Goal: Obtain resource: Download file/media

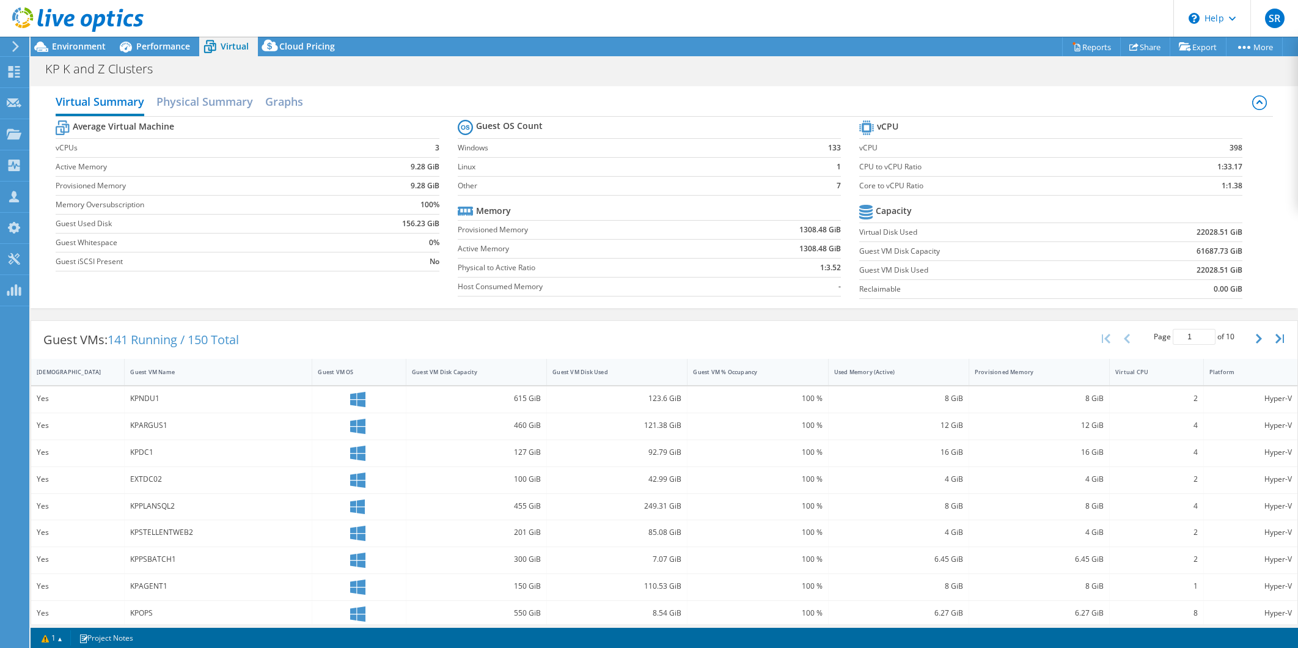
select select "USWest"
select select "USD"
click at [153, 46] on span "Performance" at bounding box center [163, 46] width 54 height 12
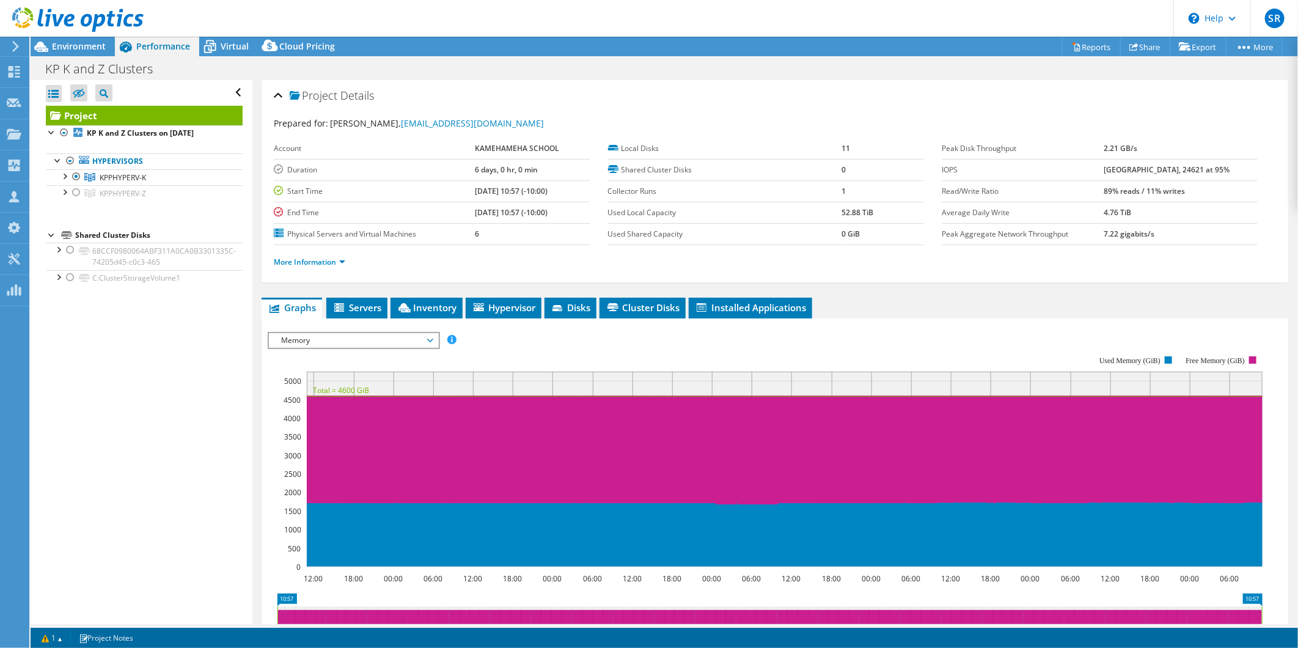
click at [318, 337] on span "Memory" at bounding box center [353, 340] width 157 height 15
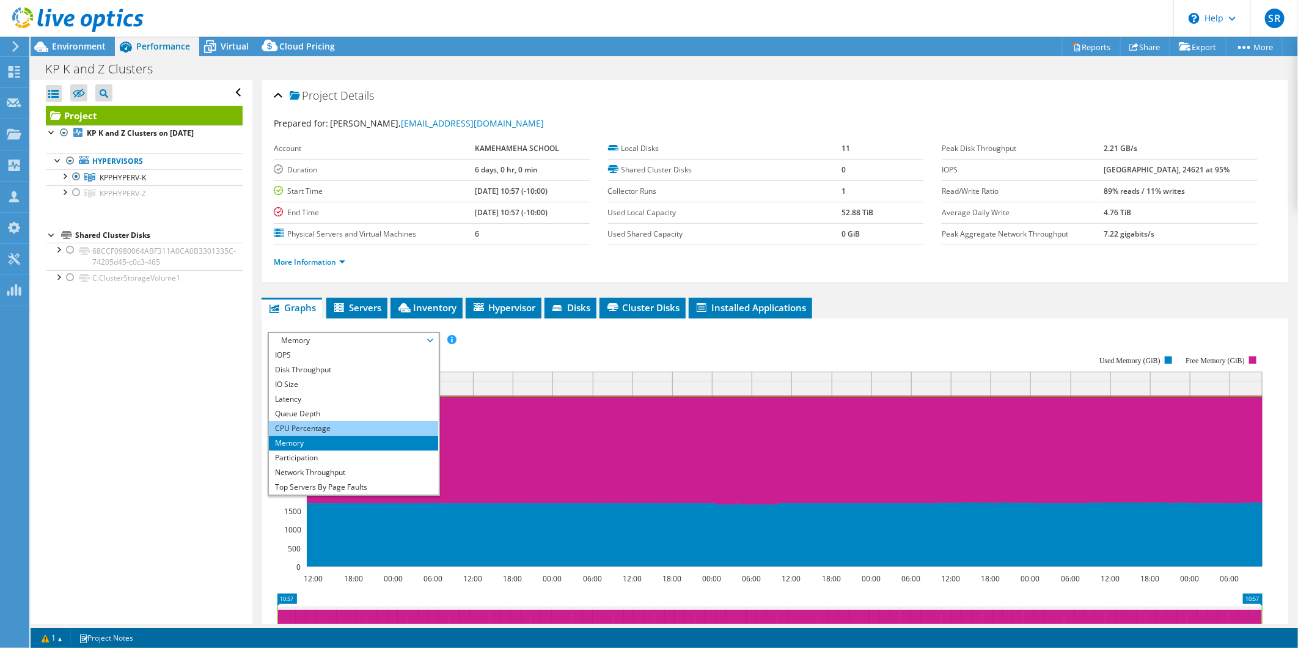
click at [306, 423] on li "CPU Percentage" at bounding box center [353, 428] width 169 height 15
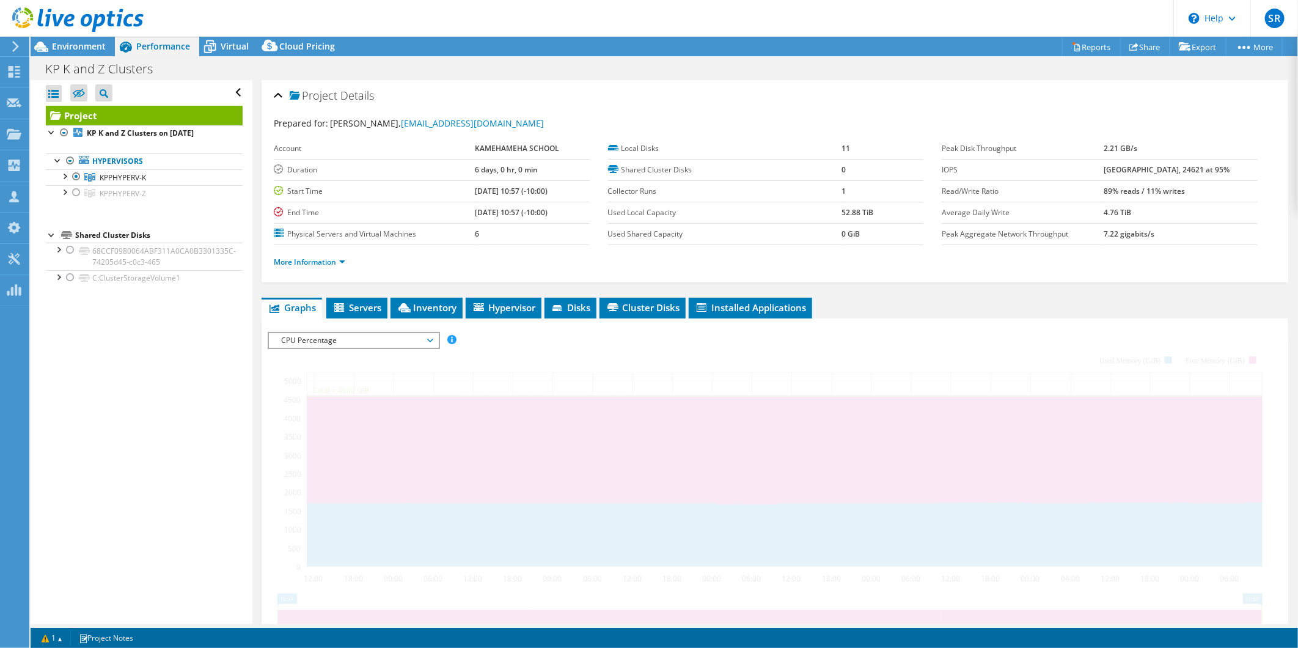
click at [72, 22] on icon at bounding box center [77, 19] width 131 height 25
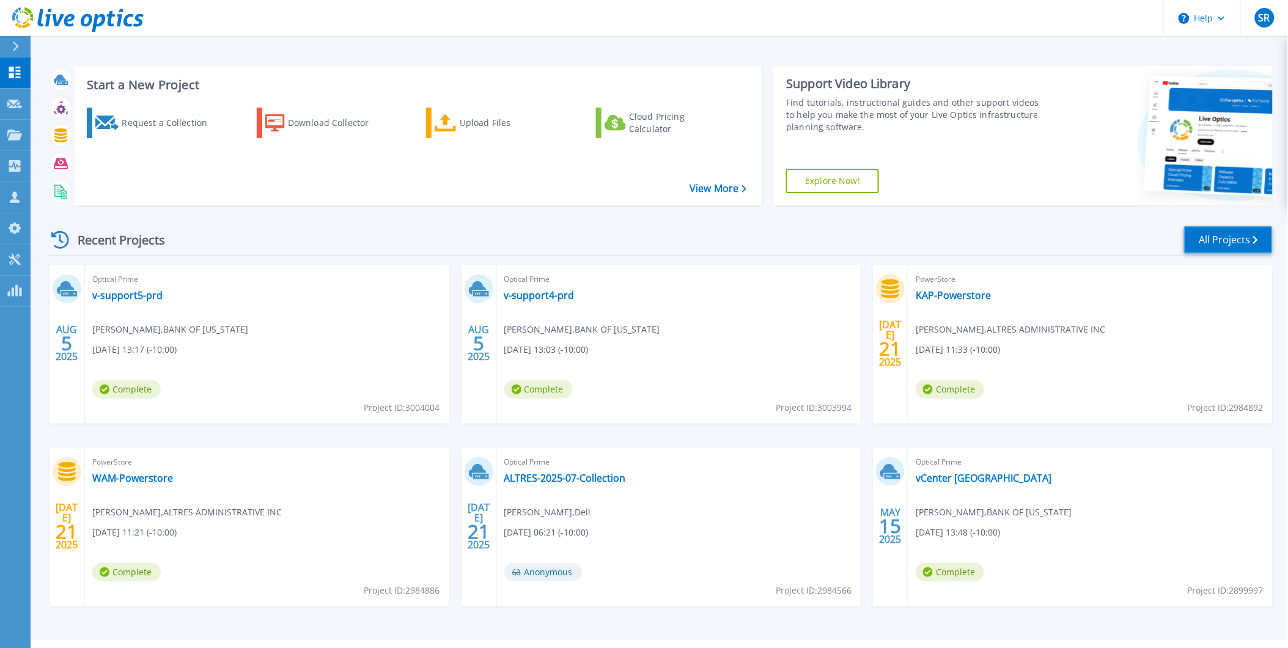
click at [1227, 243] on link "All Projects" at bounding box center [1228, 240] width 89 height 28
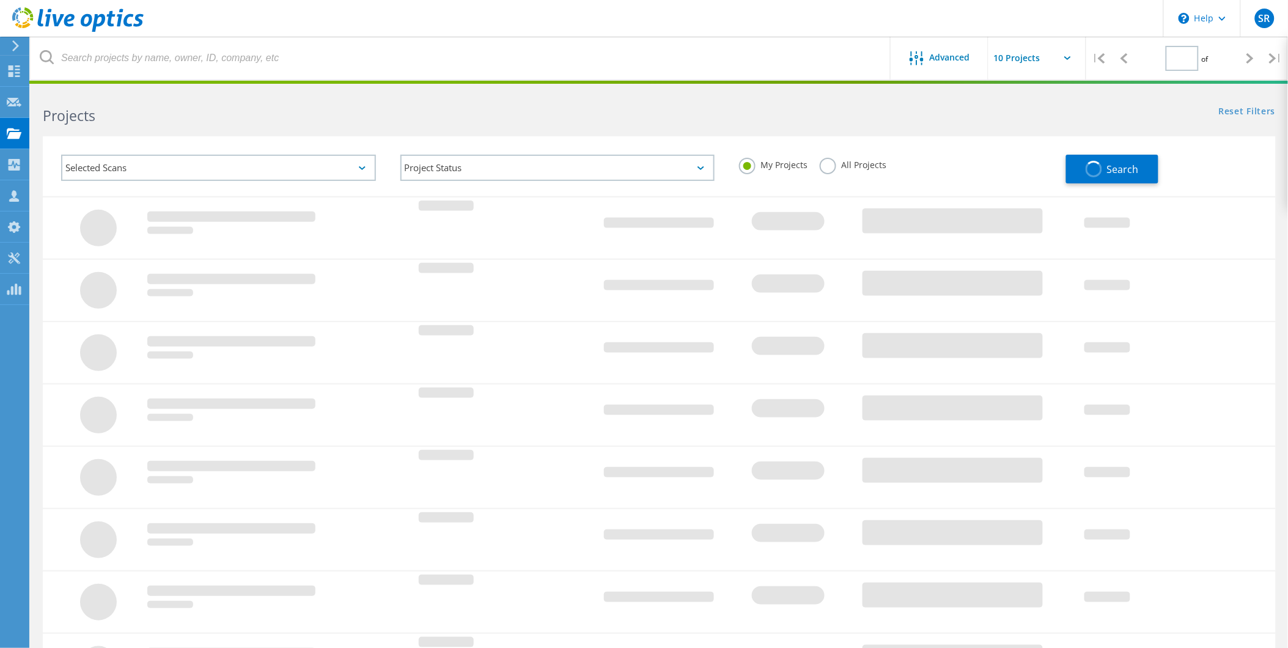
type input "2"
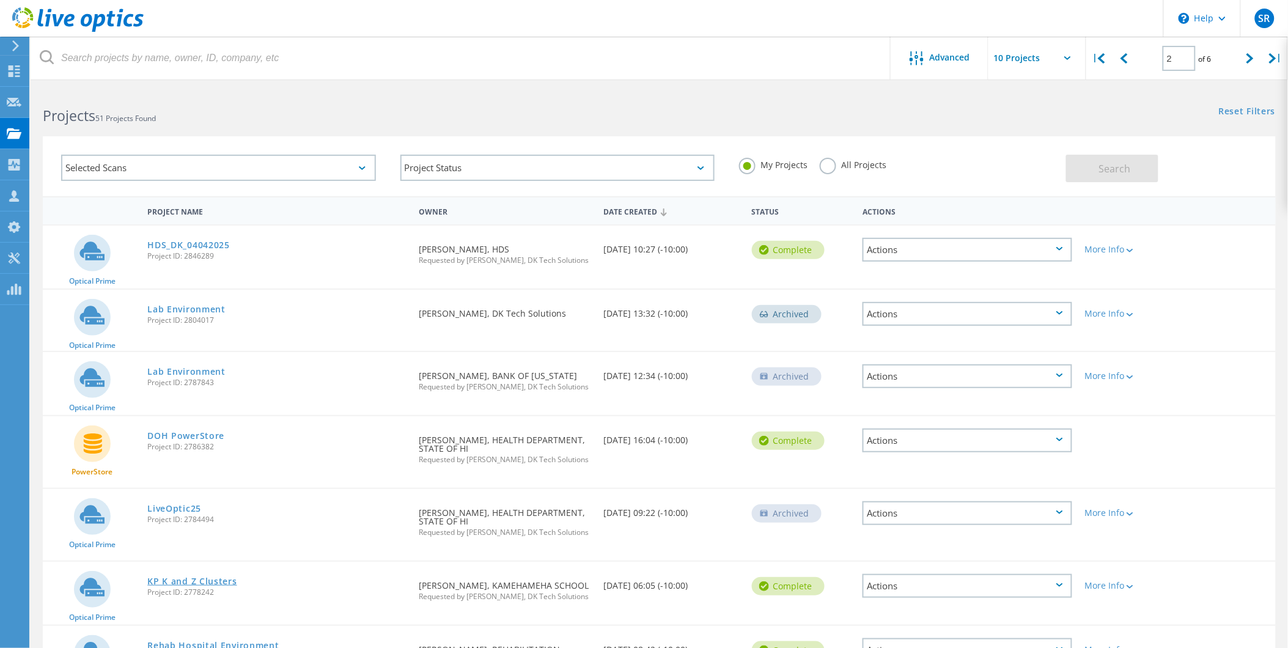
click at [204, 579] on link "KP K and Z Clusters" at bounding box center [191, 581] width 89 height 9
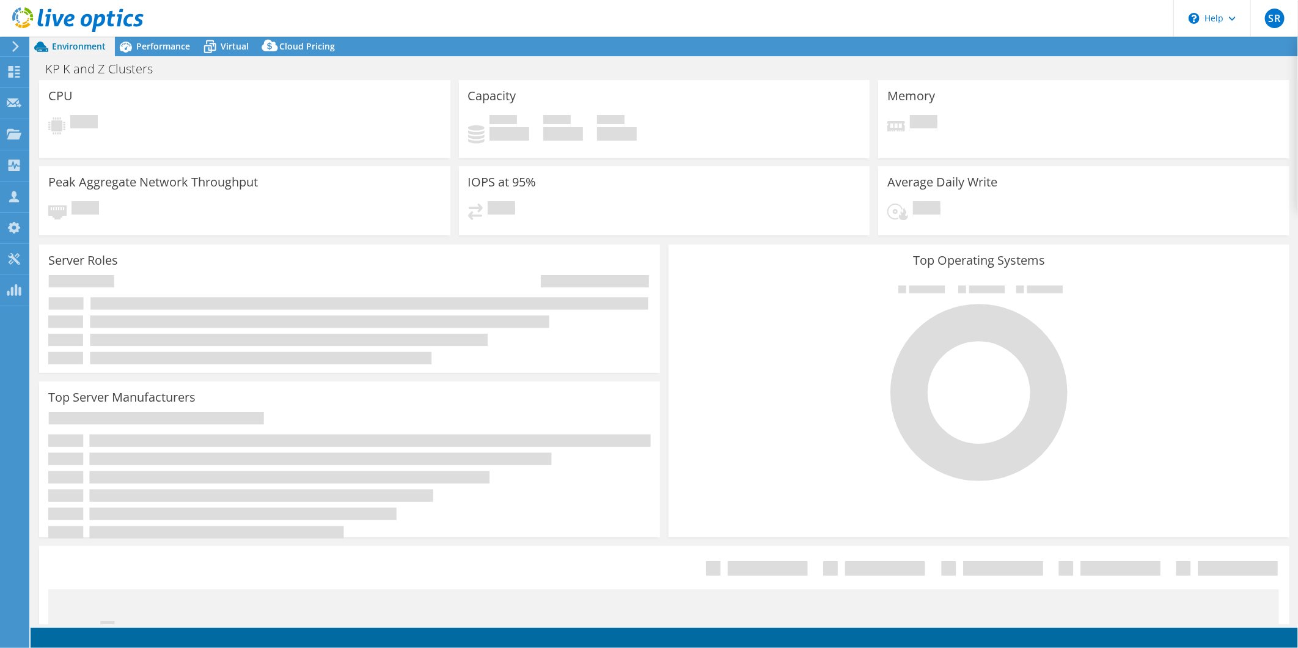
select select "USD"
select select "USWest"
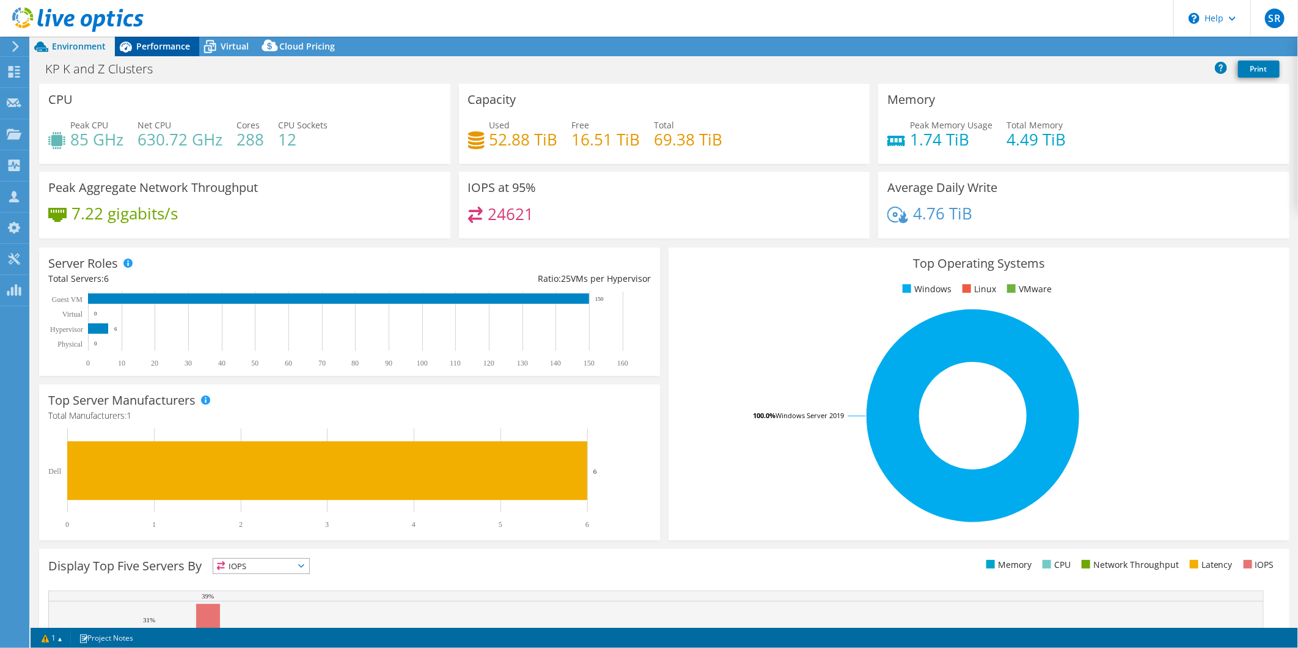
click at [156, 46] on span "Performance" at bounding box center [163, 46] width 54 height 12
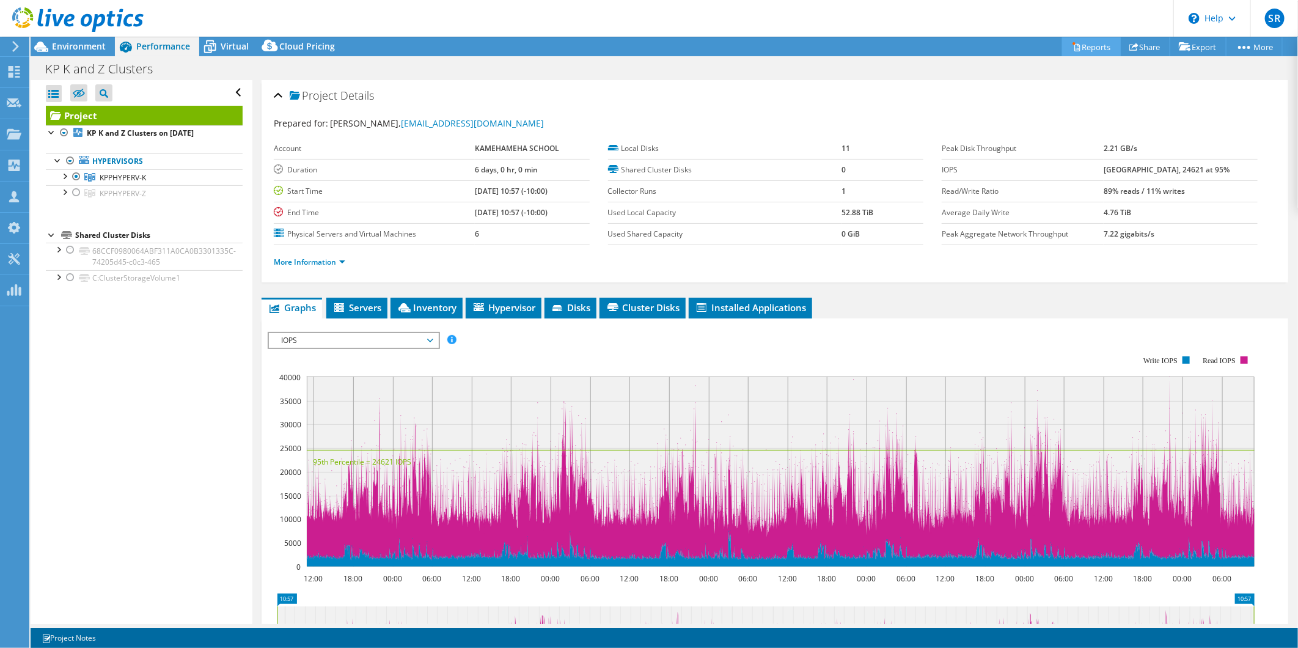
click at [1097, 50] on link "Reports" at bounding box center [1091, 46] width 59 height 19
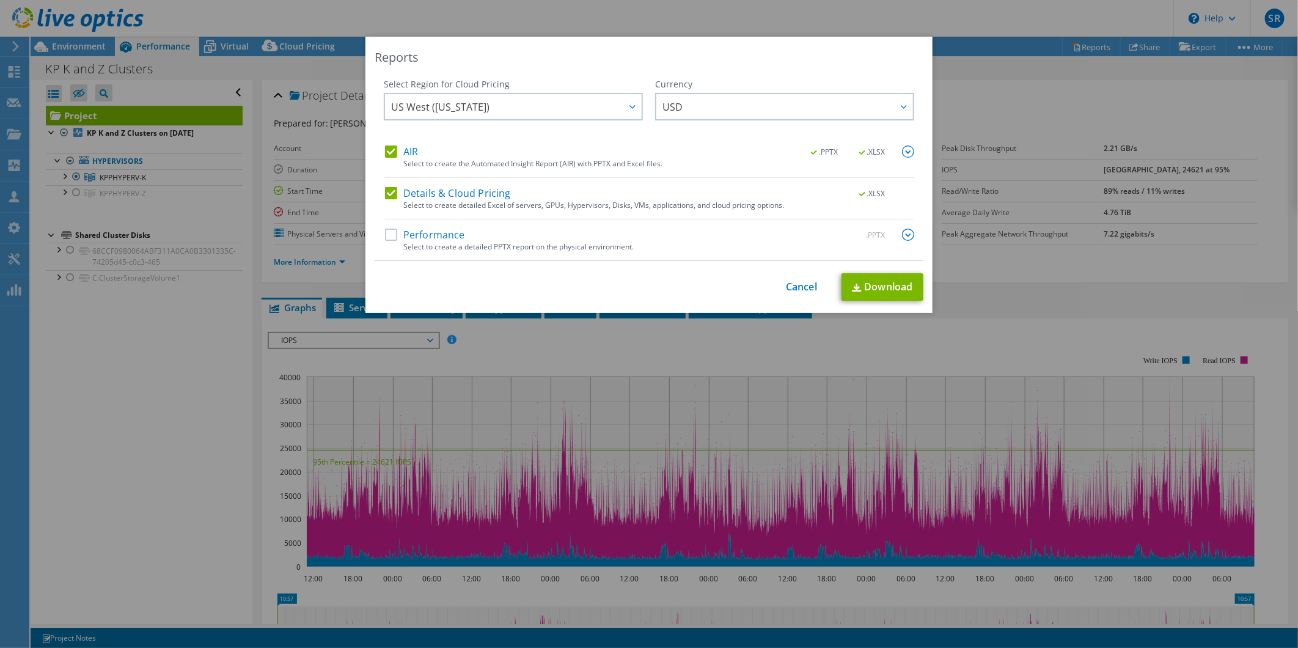
click at [387, 193] on label "Details & Cloud Pricing" at bounding box center [448, 193] width 126 height 12
click at [0, 0] on input "Details & Cloud Pricing" at bounding box center [0, 0] width 0 height 0
click at [902, 152] on img at bounding box center [908, 151] width 12 height 12
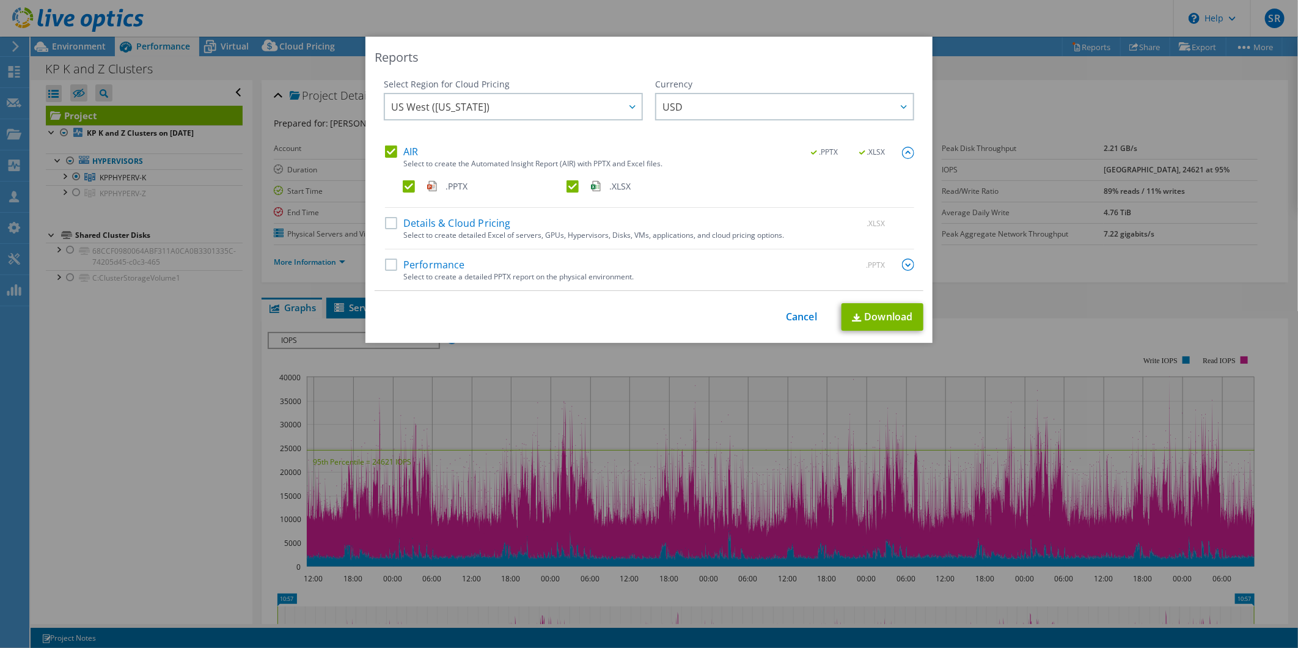
click at [567, 188] on label ".XLSX" at bounding box center [647, 186] width 161 height 12
click at [0, 0] on input ".XLSX" at bounding box center [0, 0] width 0 height 0
click at [864, 320] on link "Download" at bounding box center [883, 317] width 82 height 28
click at [795, 315] on link "Cancel" at bounding box center [801, 317] width 31 height 12
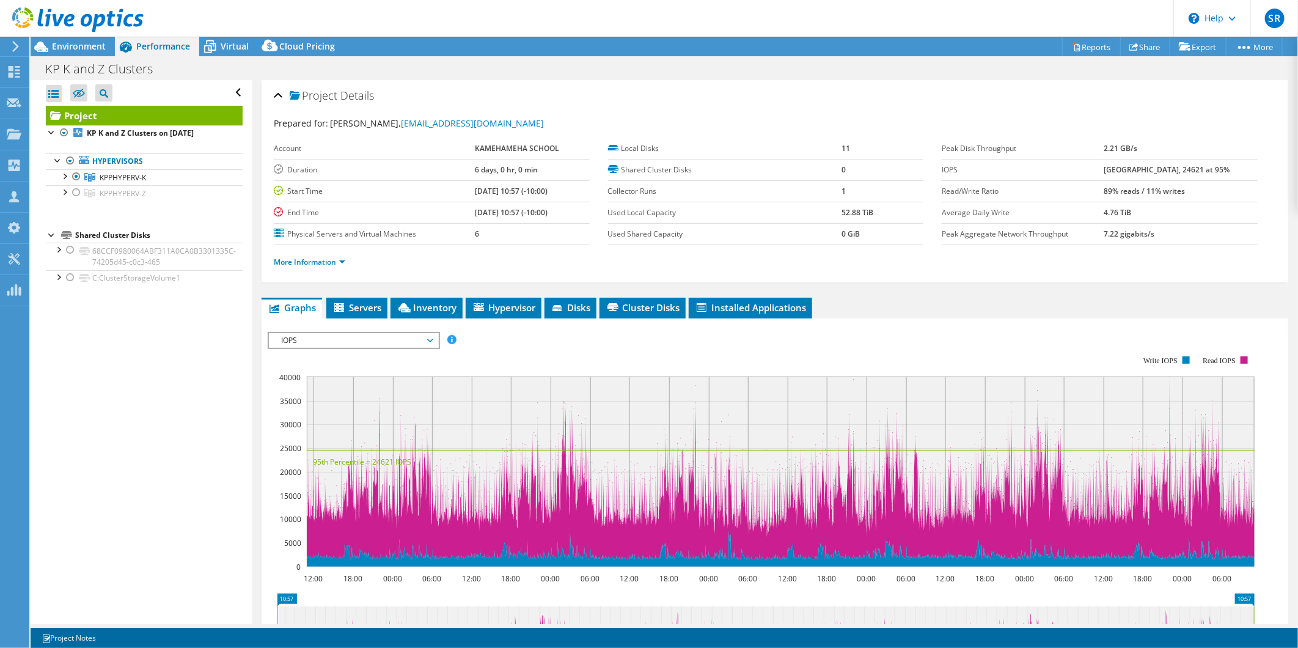
click at [435, 341] on span "IOPS" at bounding box center [353, 340] width 169 height 15
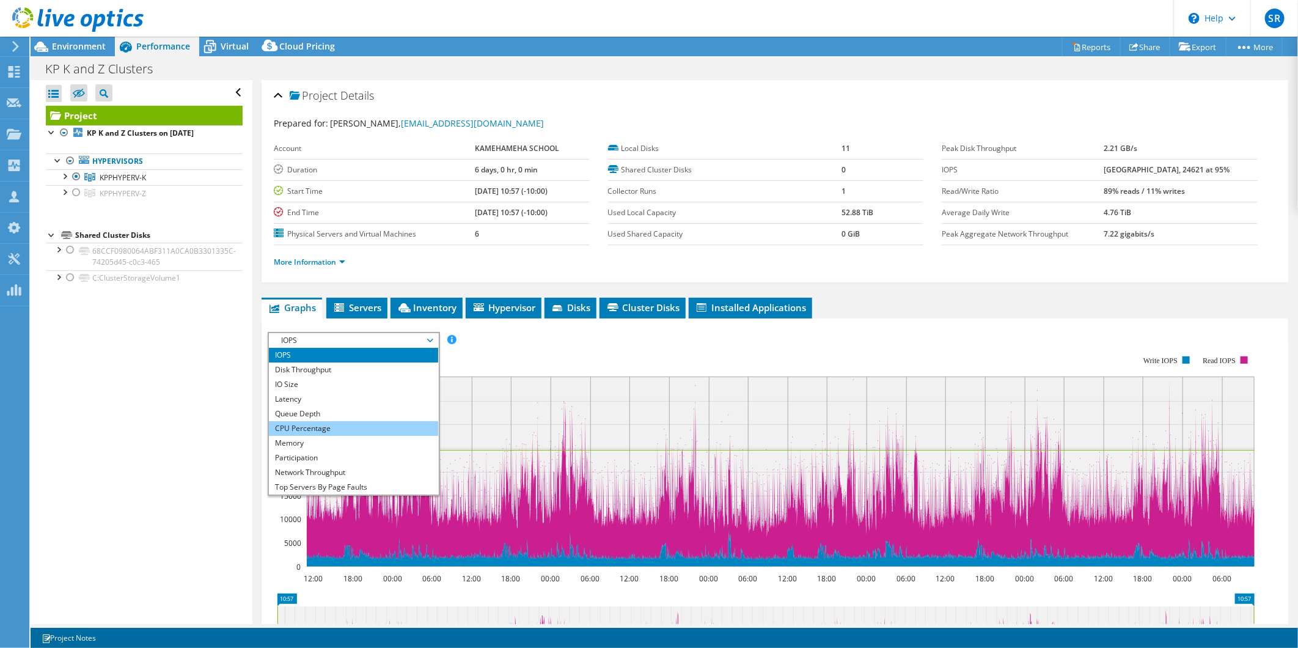
click at [320, 427] on li "CPU Percentage" at bounding box center [353, 428] width 169 height 15
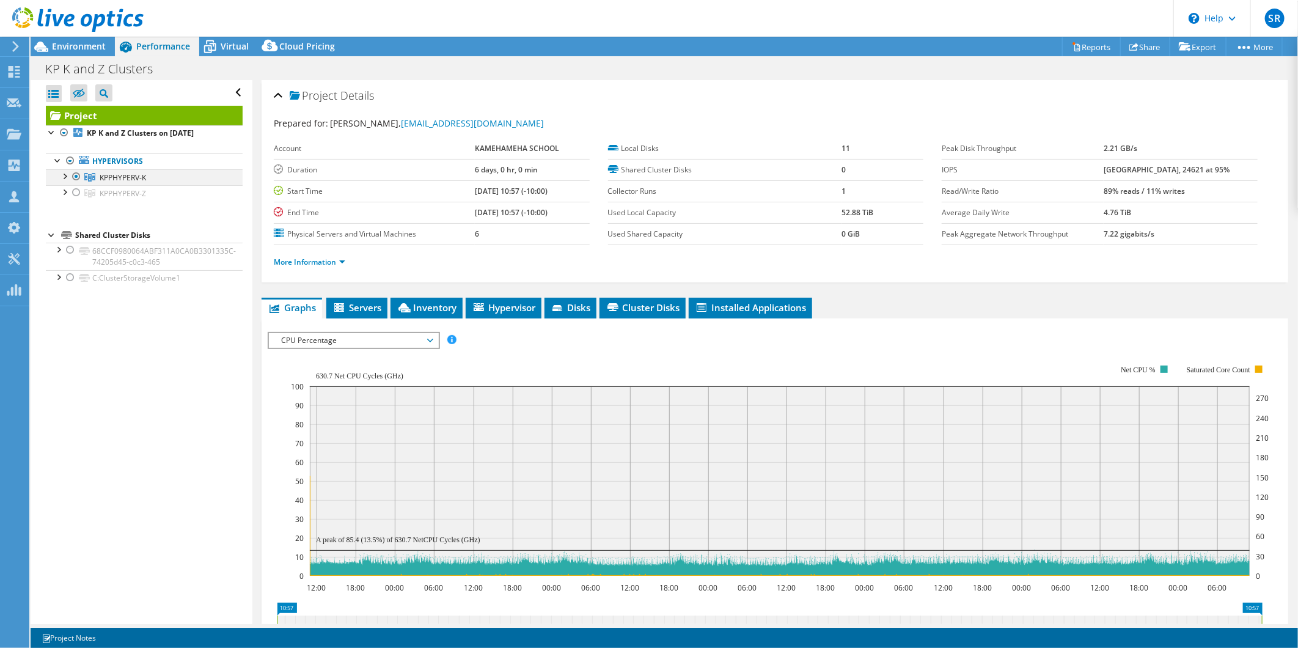
click at [75, 176] on div at bounding box center [76, 176] width 12 height 15
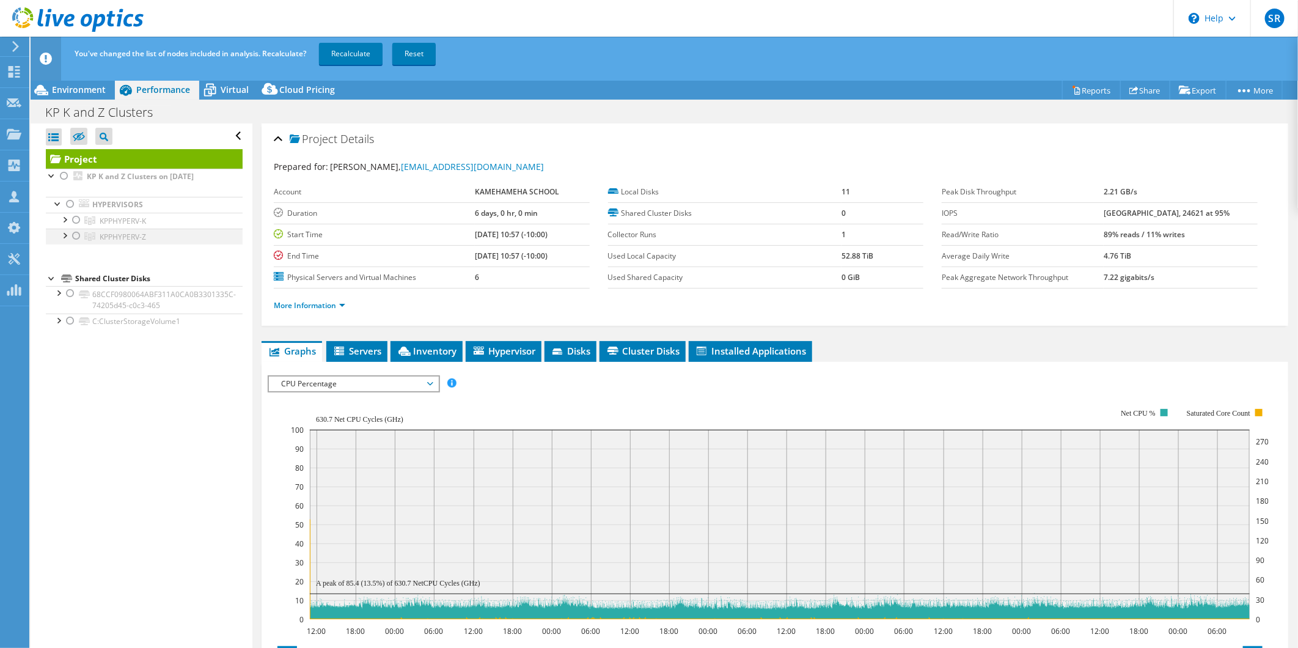
click at [76, 238] on div at bounding box center [76, 236] width 12 height 15
click at [353, 55] on link "Recalculate" at bounding box center [351, 54] width 64 height 22
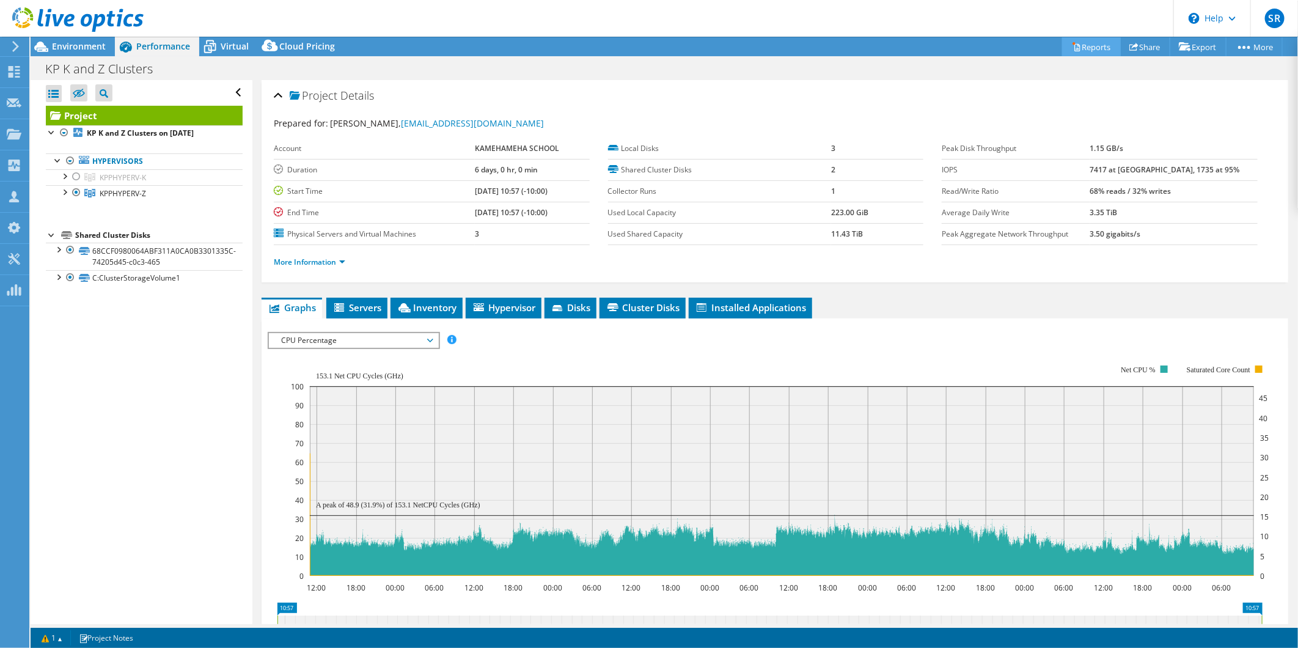
click at [1092, 46] on link "Reports" at bounding box center [1091, 46] width 59 height 19
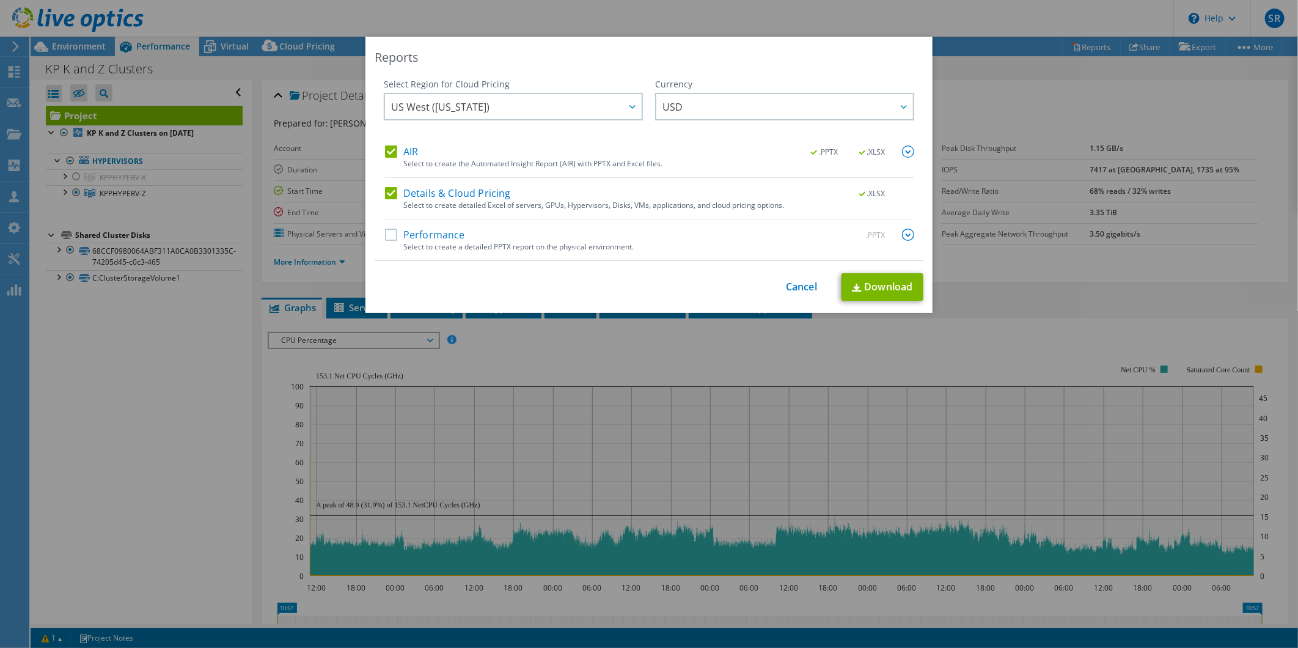
click at [389, 198] on label "Details & Cloud Pricing" at bounding box center [448, 193] width 126 height 12
click at [0, 0] on input "Details & Cloud Pricing" at bounding box center [0, 0] width 0 height 0
click at [902, 149] on img at bounding box center [908, 151] width 12 height 12
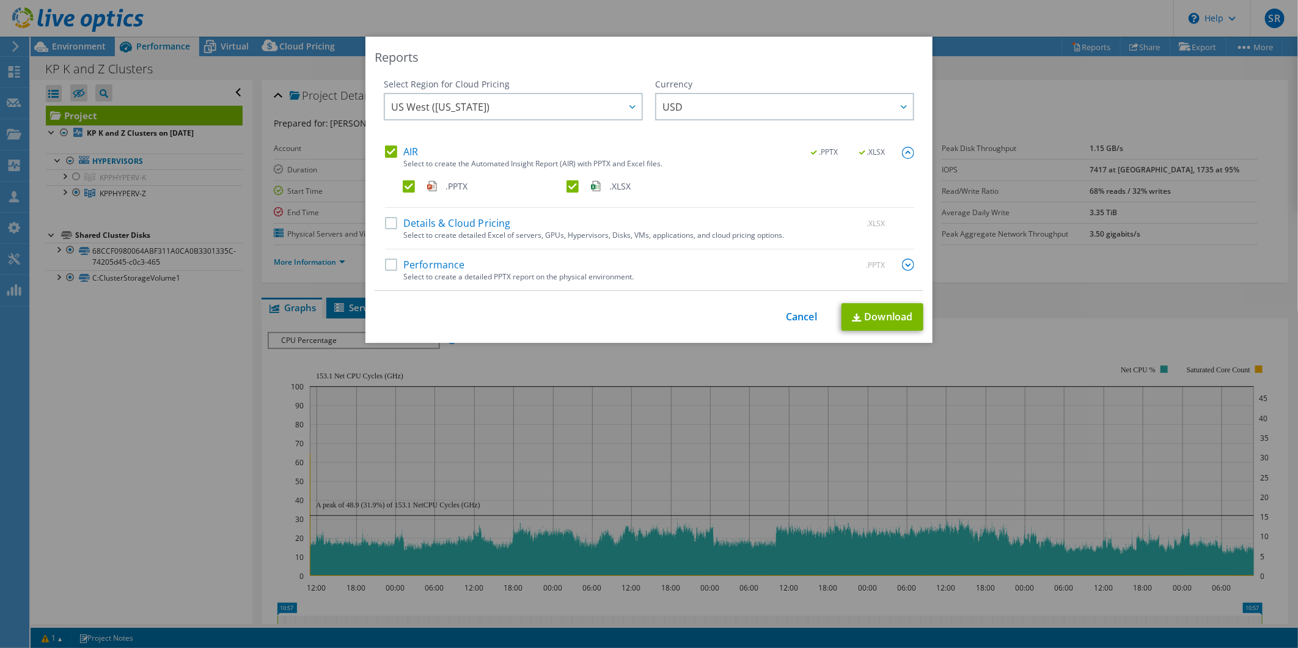
click at [567, 186] on label ".XLSX" at bounding box center [647, 186] width 161 height 12
click at [0, 0] on input ".XLSX" at bounding box center [0, 0] width 0 height 0
click at [887, 320] on link "Download" at bounding box center [883, 317] width 82 height 28
click at [799, 315] on link "Cancel" at bounding box center [801, 317] width 31 height 12
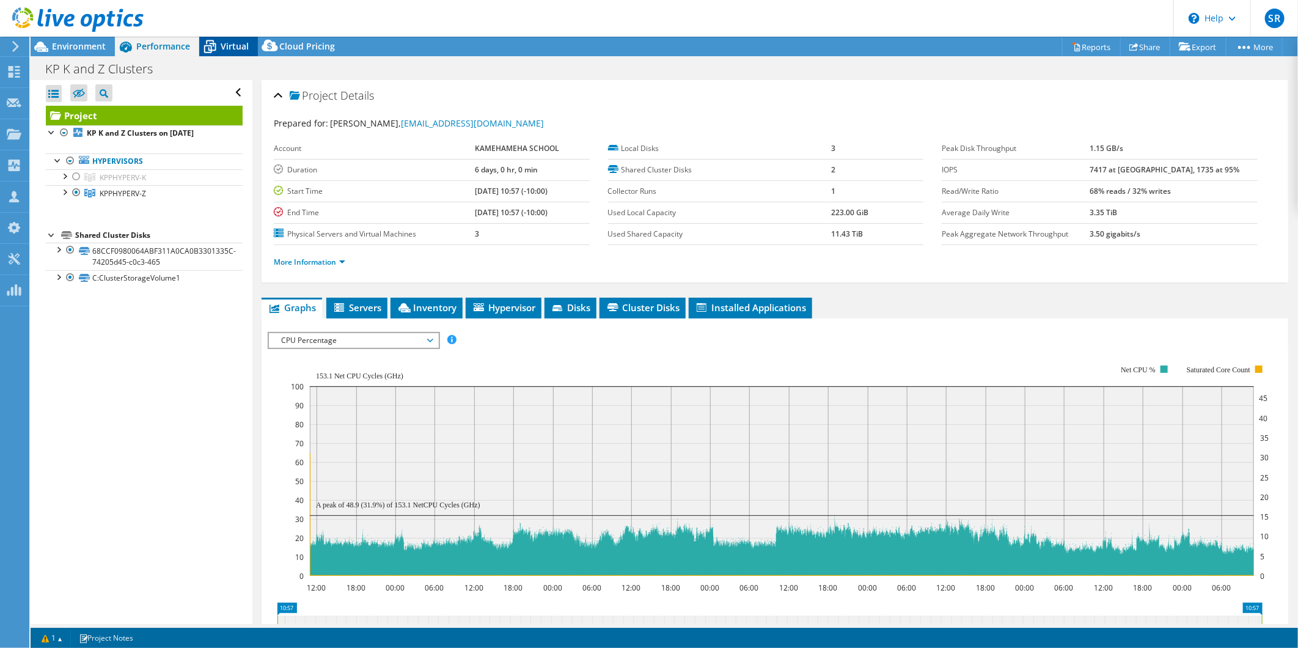
click at [236, 43] on span "Virtual" at bounding box center [235, 46] width 28 height 12
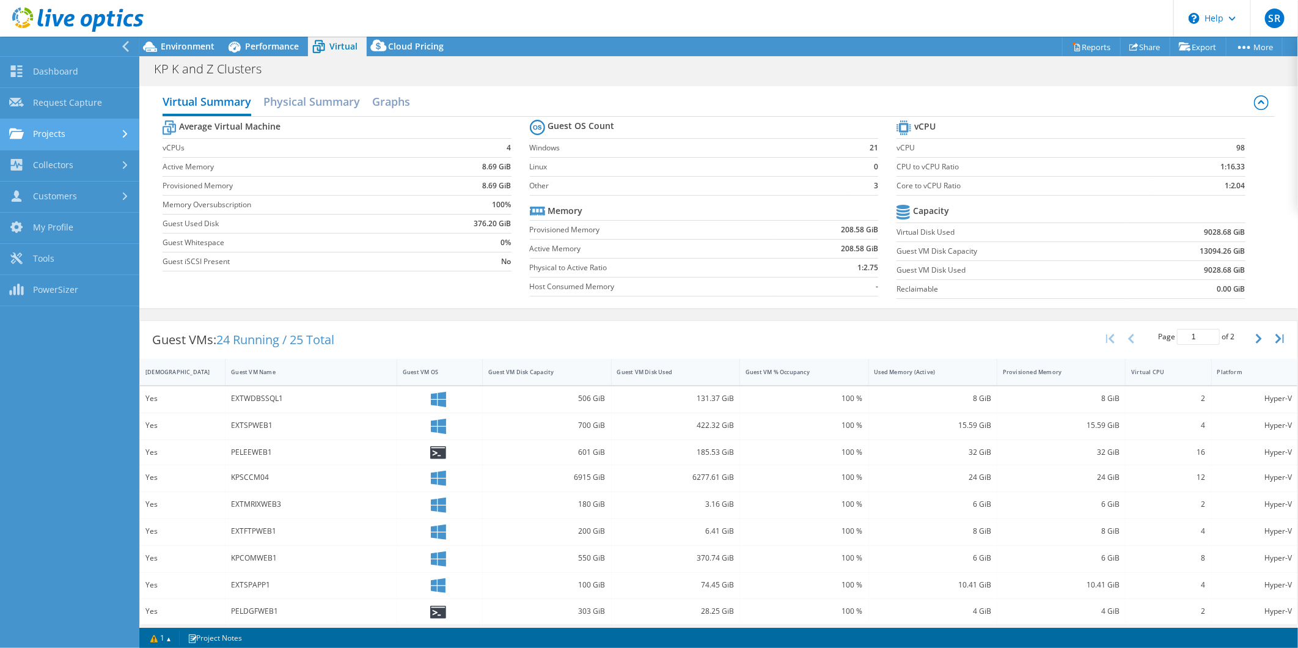
click at [78, 132] on link "Projects" at bounding box center [69, 134] width 139 height 31
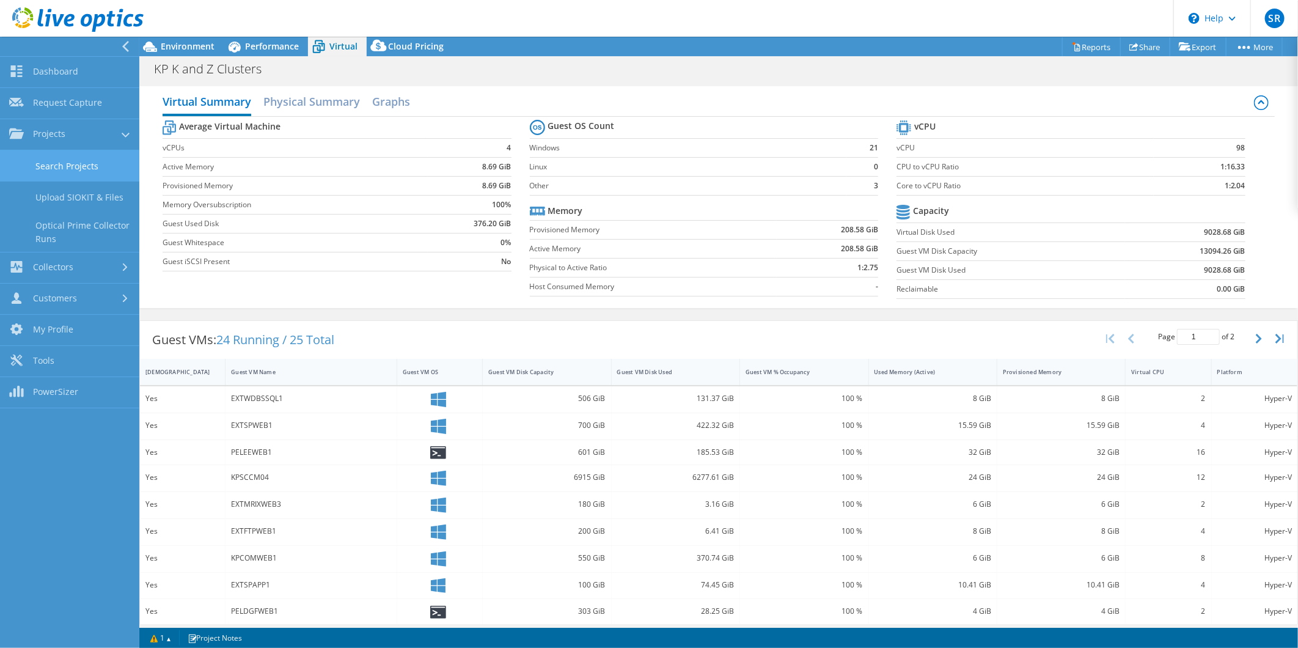
click at [78, 164] on link "Search Projects" at bounding box center [69, 165] width 139 height 31
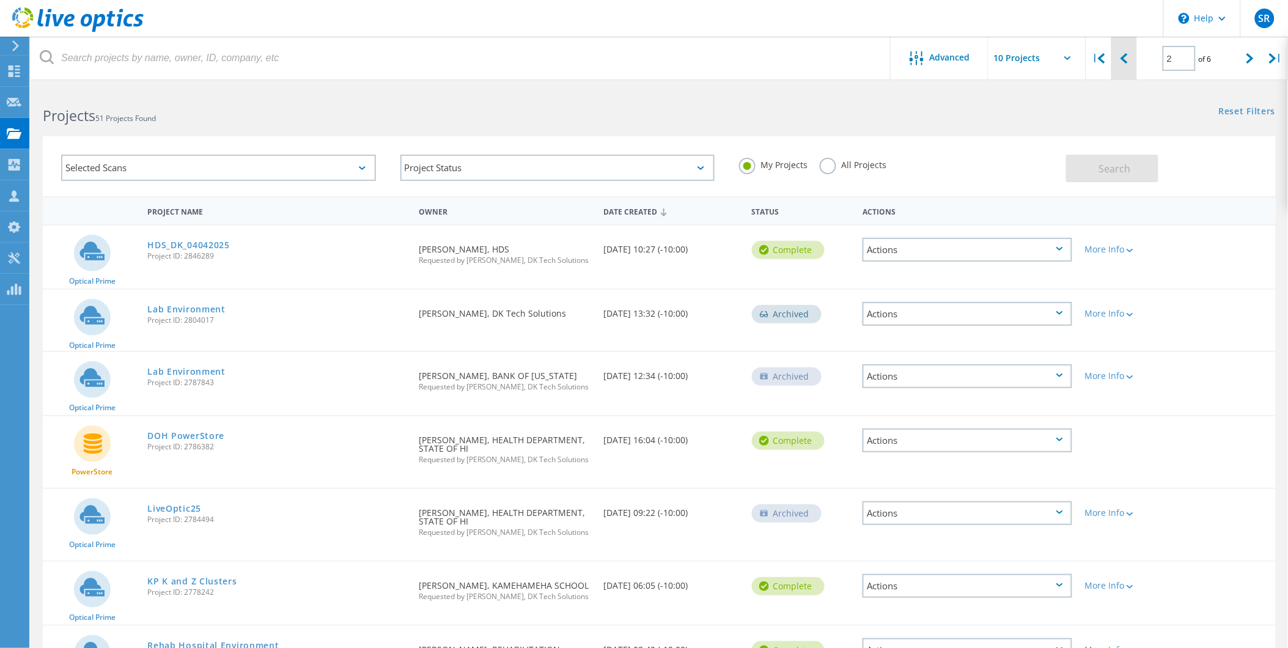
click at [1125, 64] on div at bounding box center [1123, 58] width 25 height 43
type input "1"
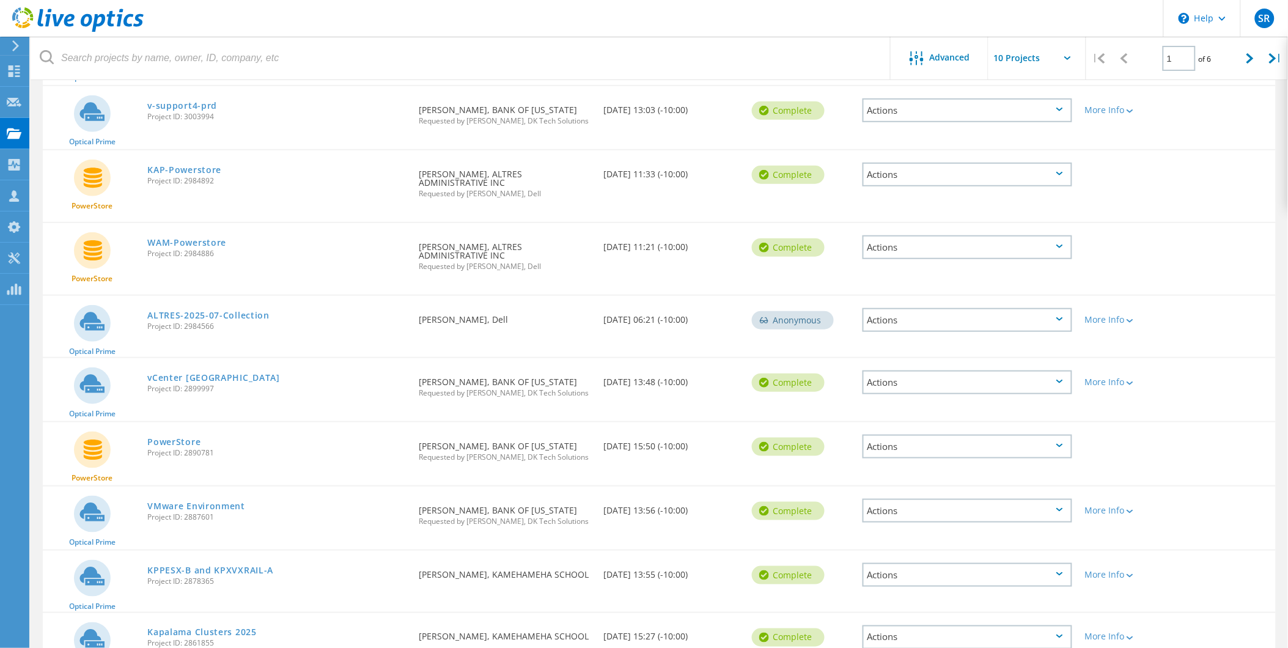
scroll to position [254, 0]
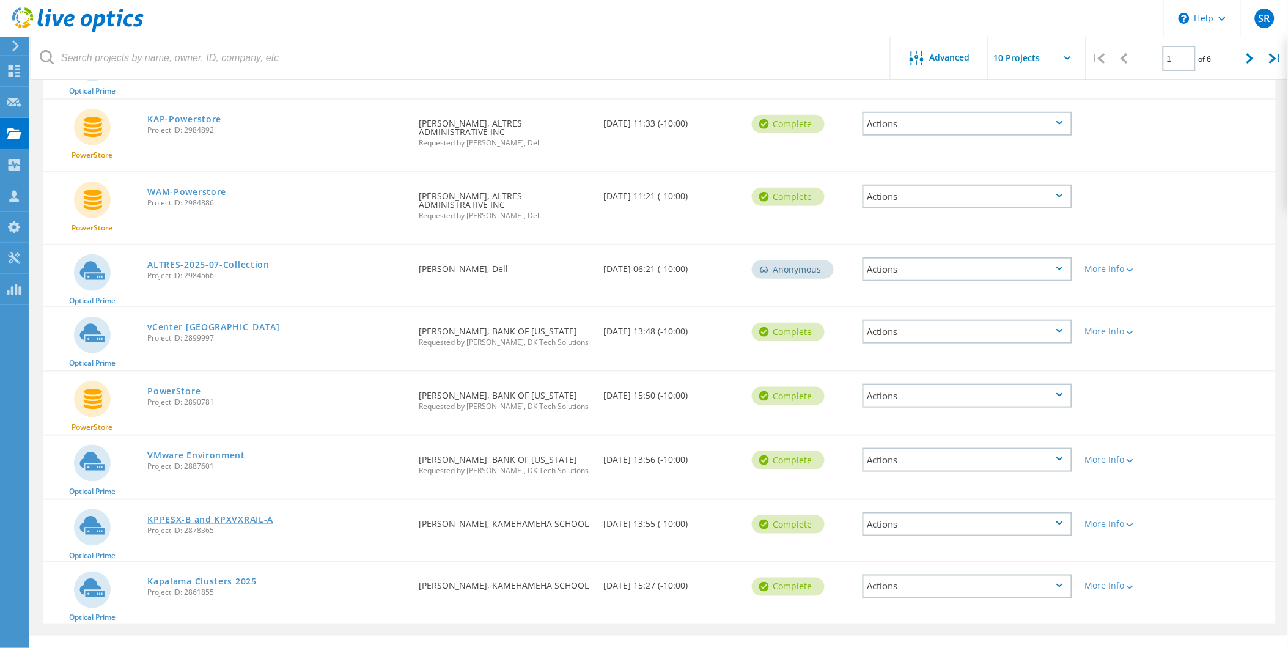
click at [242, 515] on link "KPPESX-B and KPXVXRAIL-A" at bounding box center [210, 519] width 126 height 9
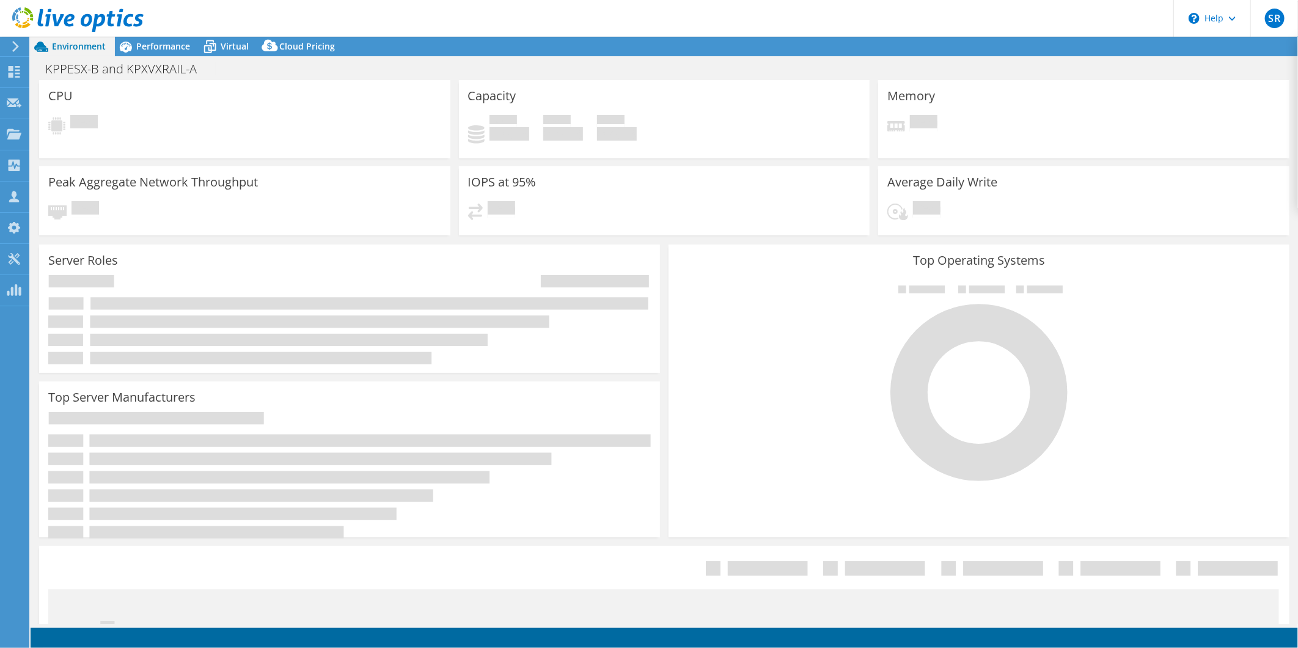
select select "USD"
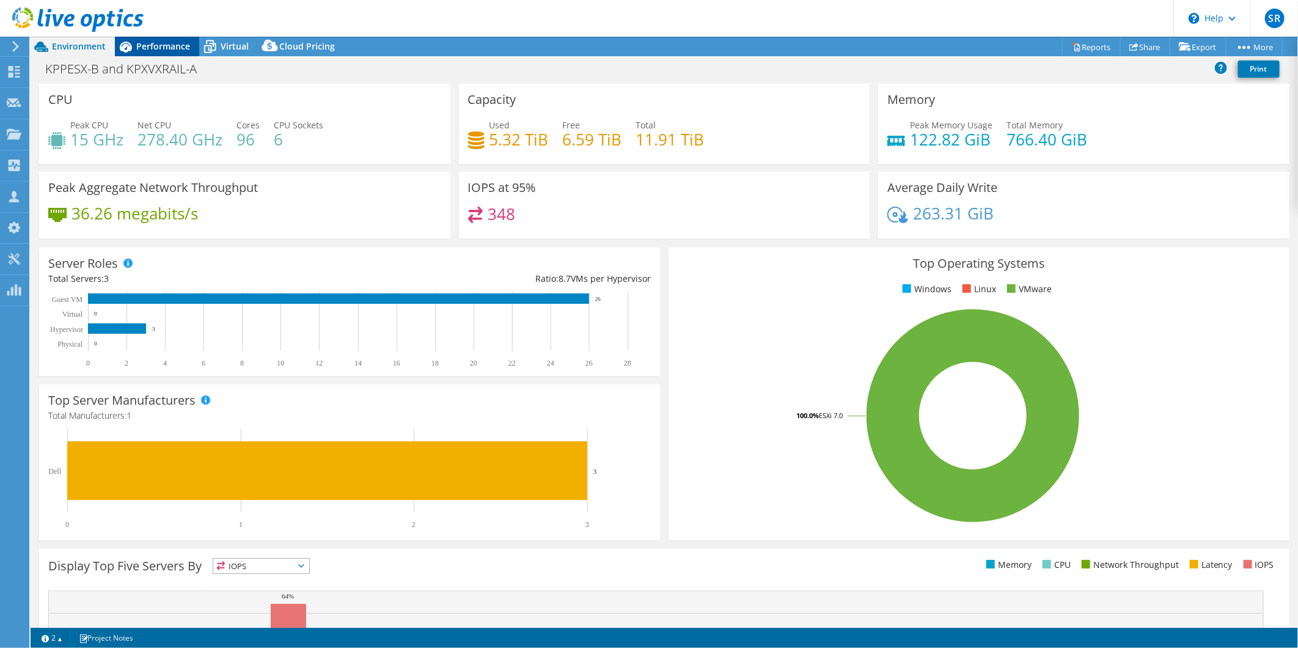
click at [166, 46] on span "Performance" at bounding box center [163, 46] width 54 height 12
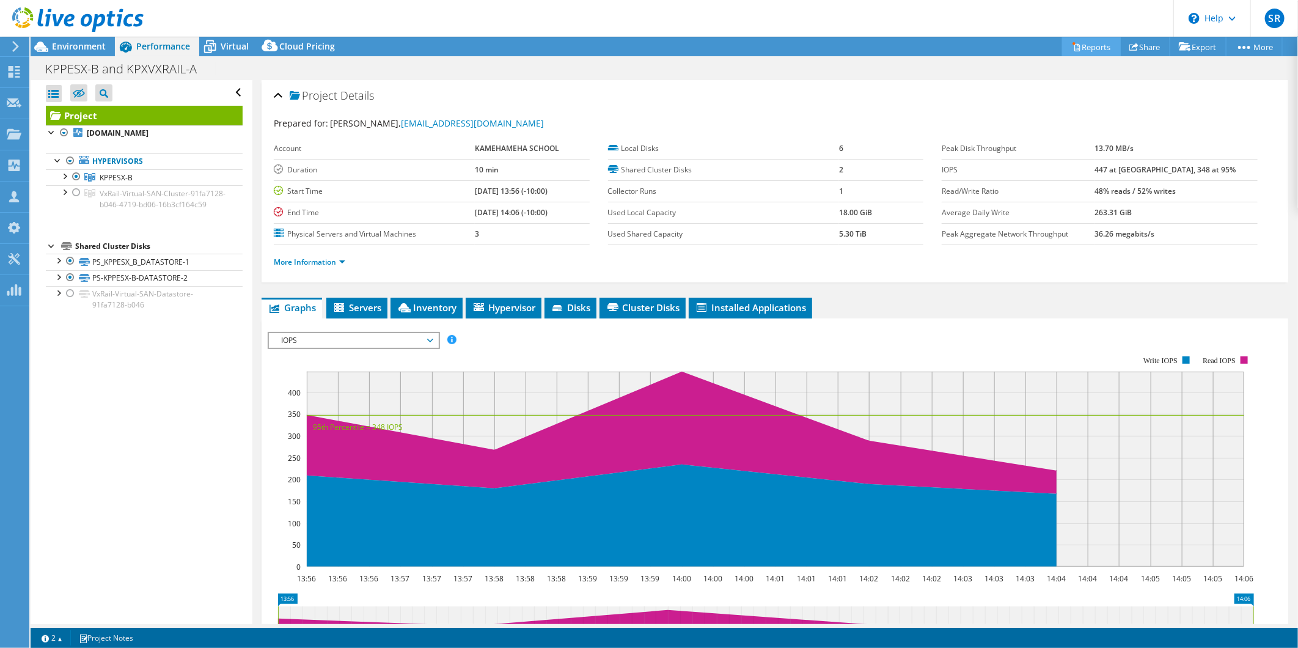
click at [1094, 46] on link "Reports" at bounding box center [1091, 46] width 59 height 19
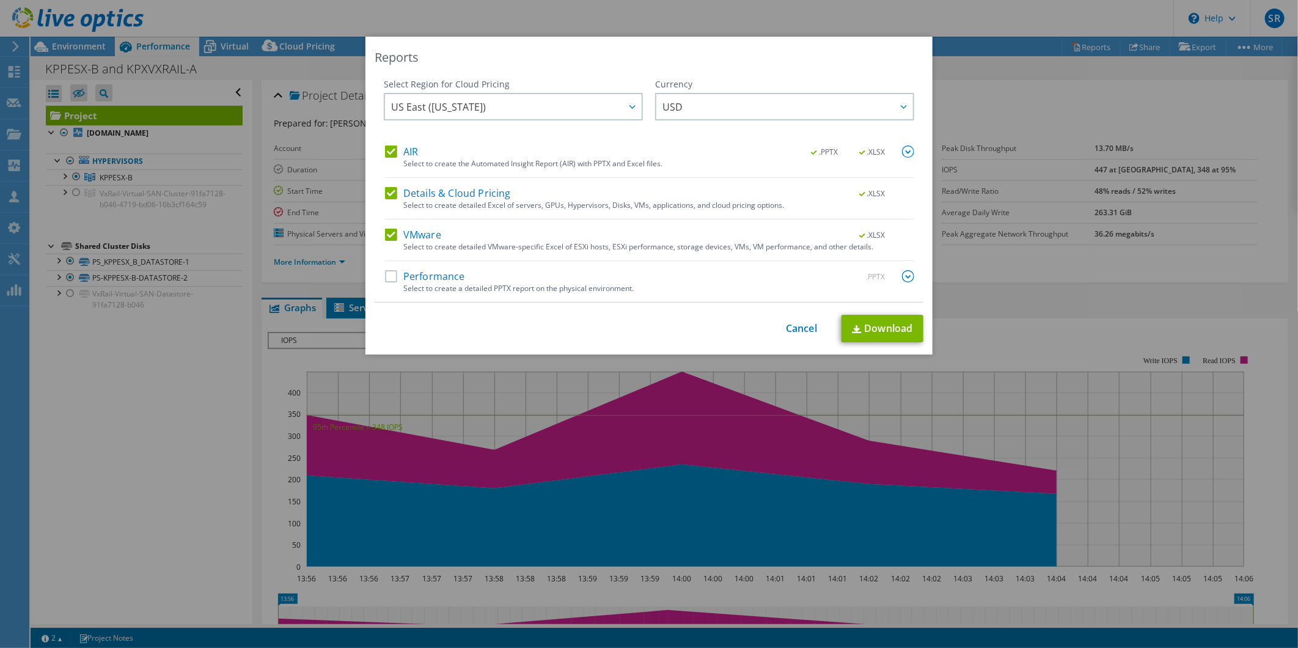
click at [385, 191] on label "Details & Cloud Pricing" at bounding box center [448, 193] width 126 height 12
click at [0, 0] on input "Details & Cloud Pricing" at bounding box center [0, 0] width 0 height 0
click at [387, 235] on label "VMware" at bounding box center [413, 235] width 56 height 12
click at [0, 0] on input "VMware" at bounding box center [0, 0] width 0 height 0
click at [902, 151] on img at bounding box center [908, 151] width 12 height 12
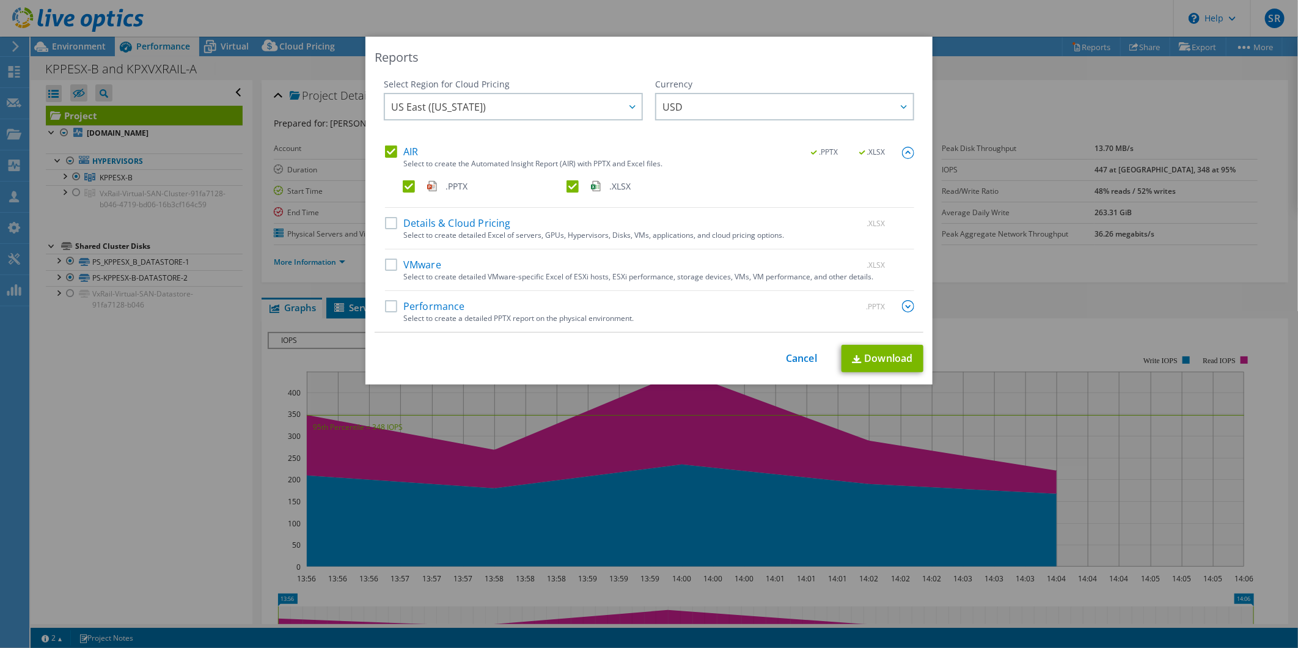
click at [570, 188] on label ".XLSX" at bounding box center [647, 186] width 161 height 12
click at [0, 0] on input ".XLSX" at bounding box center [0, 0] width 0 height 0
click at [876, 353] on link "Download" at bounding box center [883, 359] width 82 height 28
click at [801, 28] on div "Reports Select Region for Cloud Pricing Asia Pacific (Hong Kong) Asia Pacific (…" at bounding box center [649, 324] width 1298 height 648
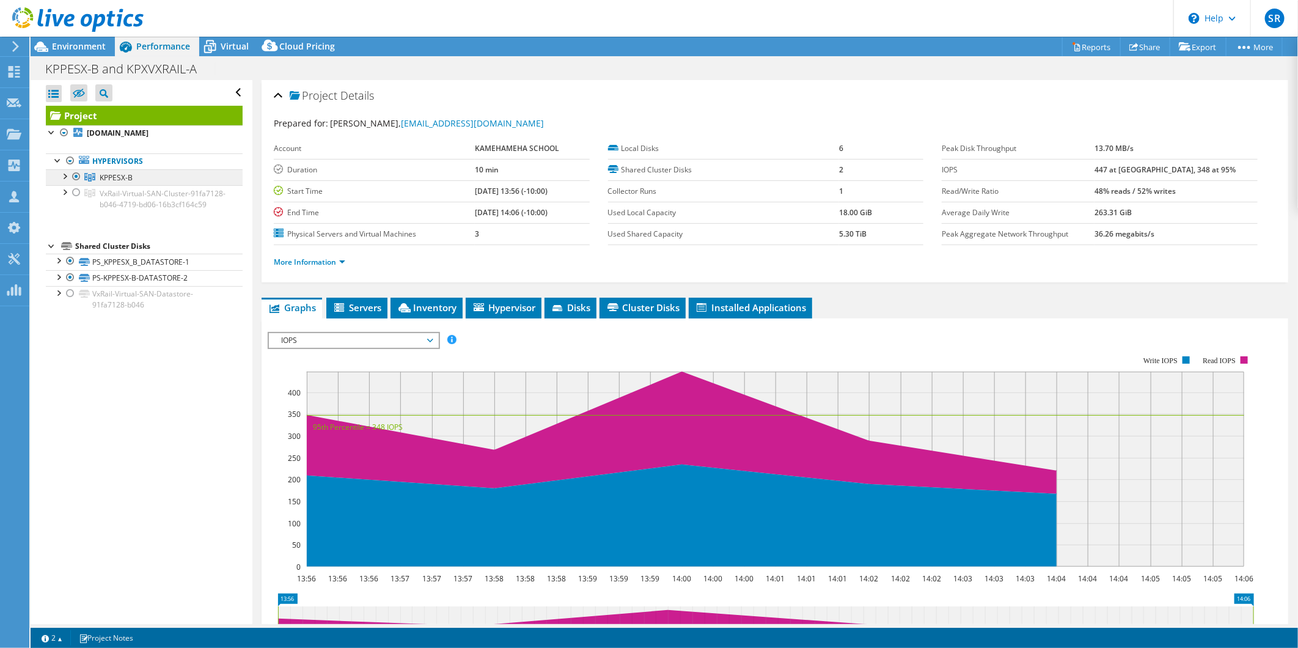
click at [144, 174] on link "KPPESX-B" at bounding box center [144, 177] width 197 height 16
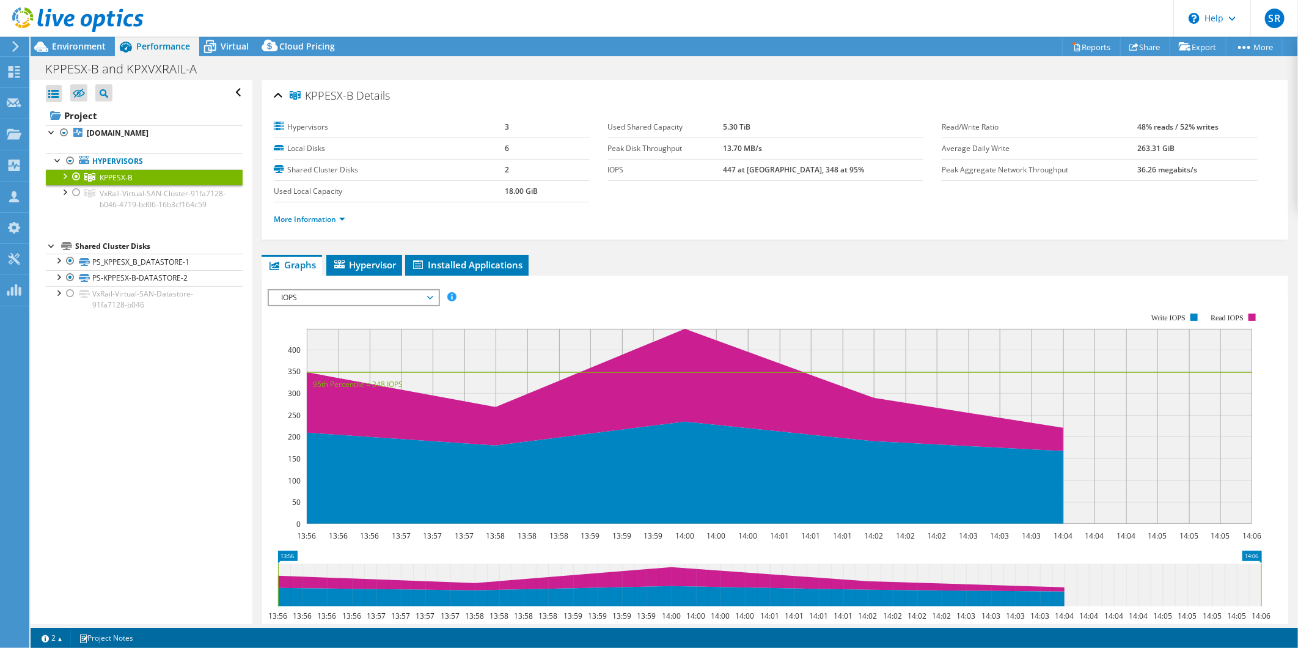
click at [61, 172] on div at bounding box center [64, 175] width 12 height 12
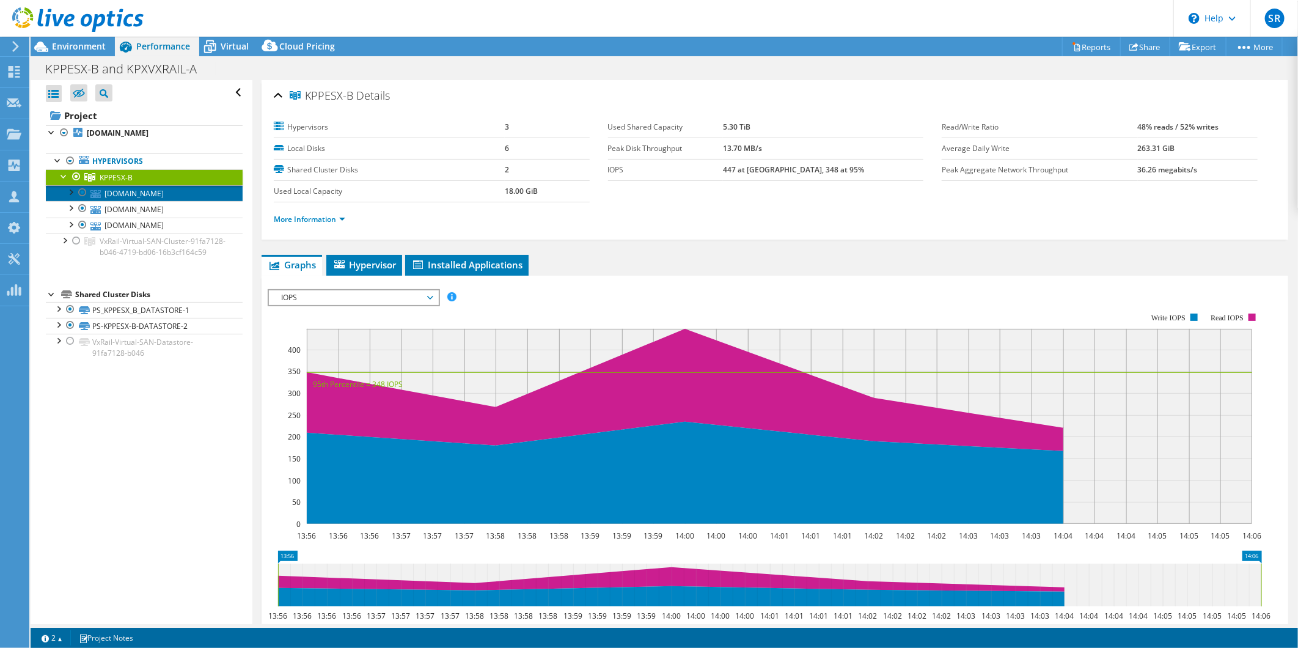
click at [126, 194] on link "kppesx-b03.ksbe.edu" at bounding box center [144, 193] width 197 height 16
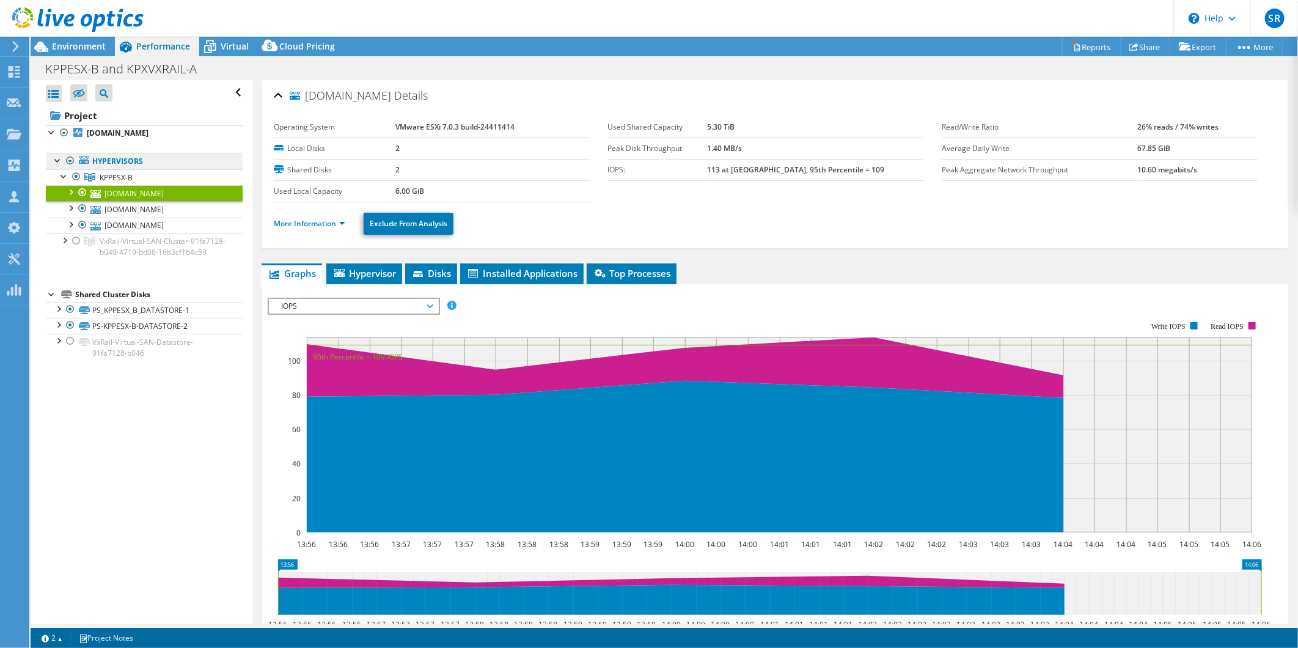
click at [125, 160] on link "Hypervisors" at bounding box center [144, 161] width 197 height 16
click at [121, 136] on b "kppesx-b03.ksbe.edu" at bounding box center [118, 133] width 62 height 10
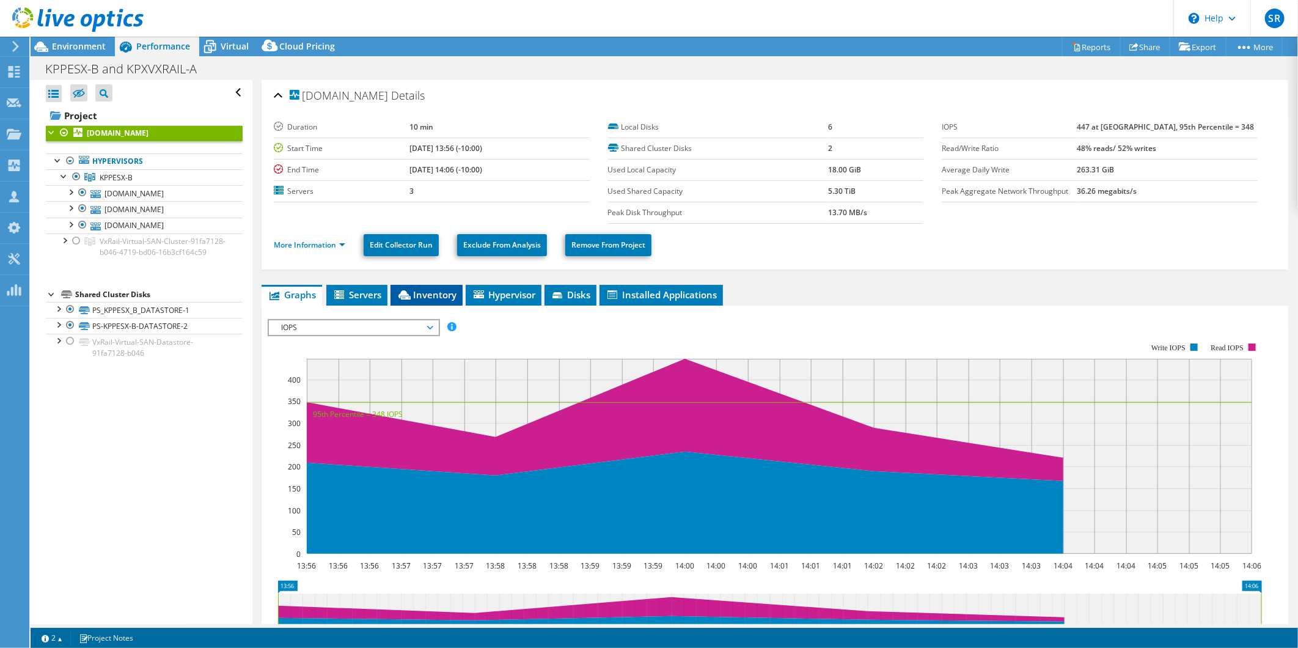
click at [443, 294] on span "Inventory" at bounding box center [427, 294] width 60 height 12
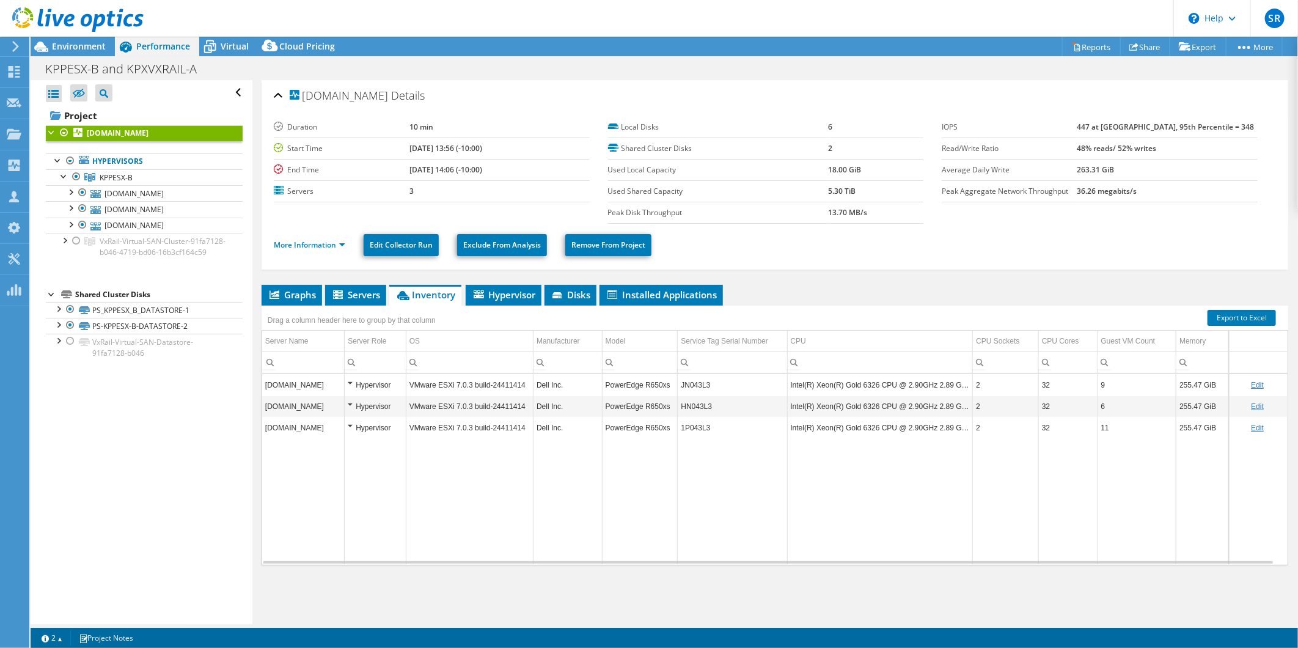
click at [15, 48] on icon at bounding box center [15, 46] width 9 height 11
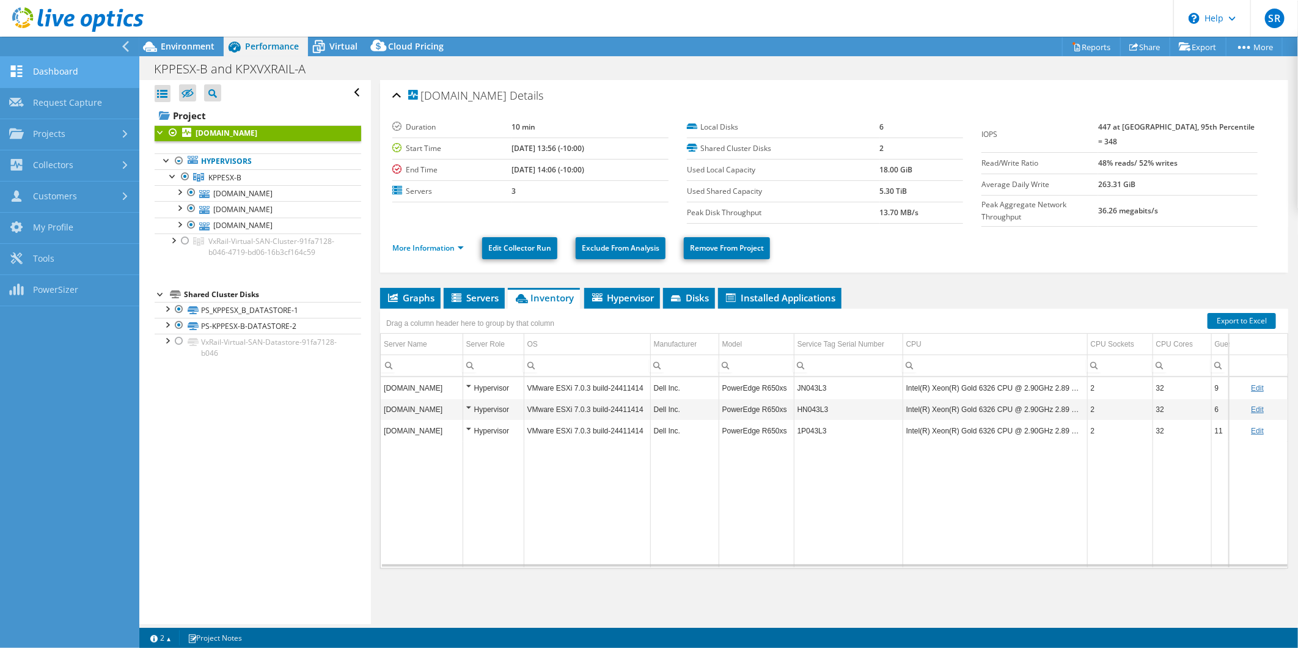
click at [35, 72] on link "Dashboard" at bounding box center [69, 72] width 139 height 31
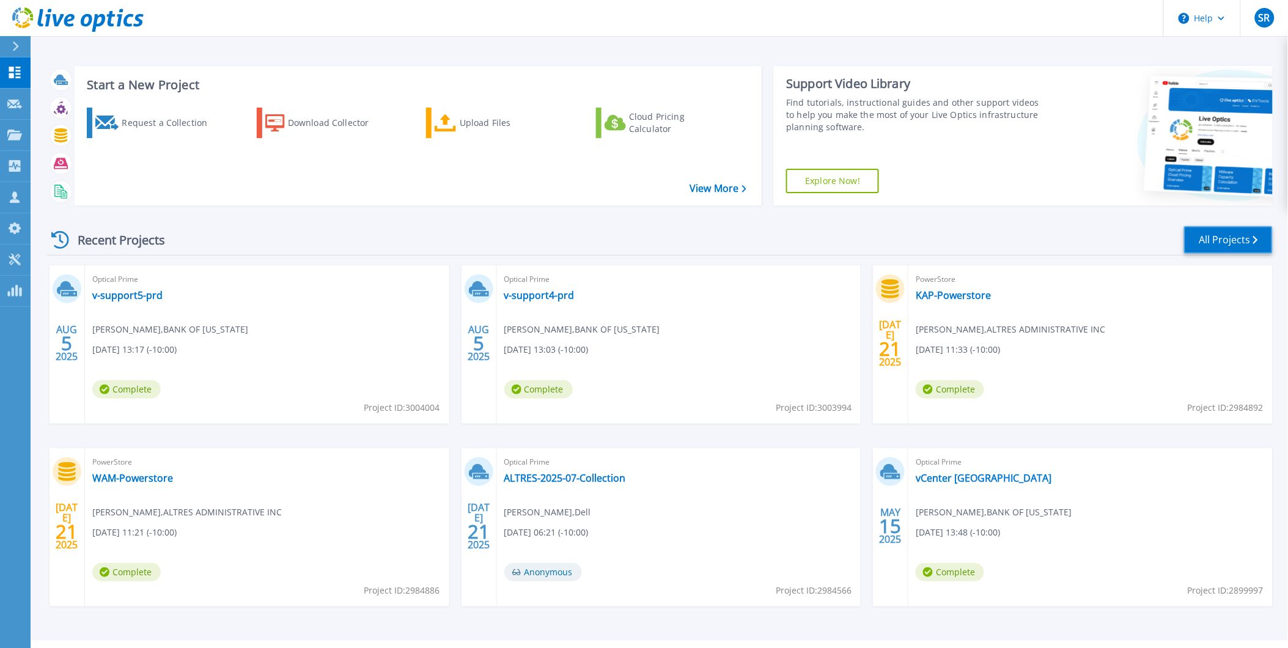
click at [1219, 246] on link "All Projects" at bounding box center [1228, 240] width 89 height 28
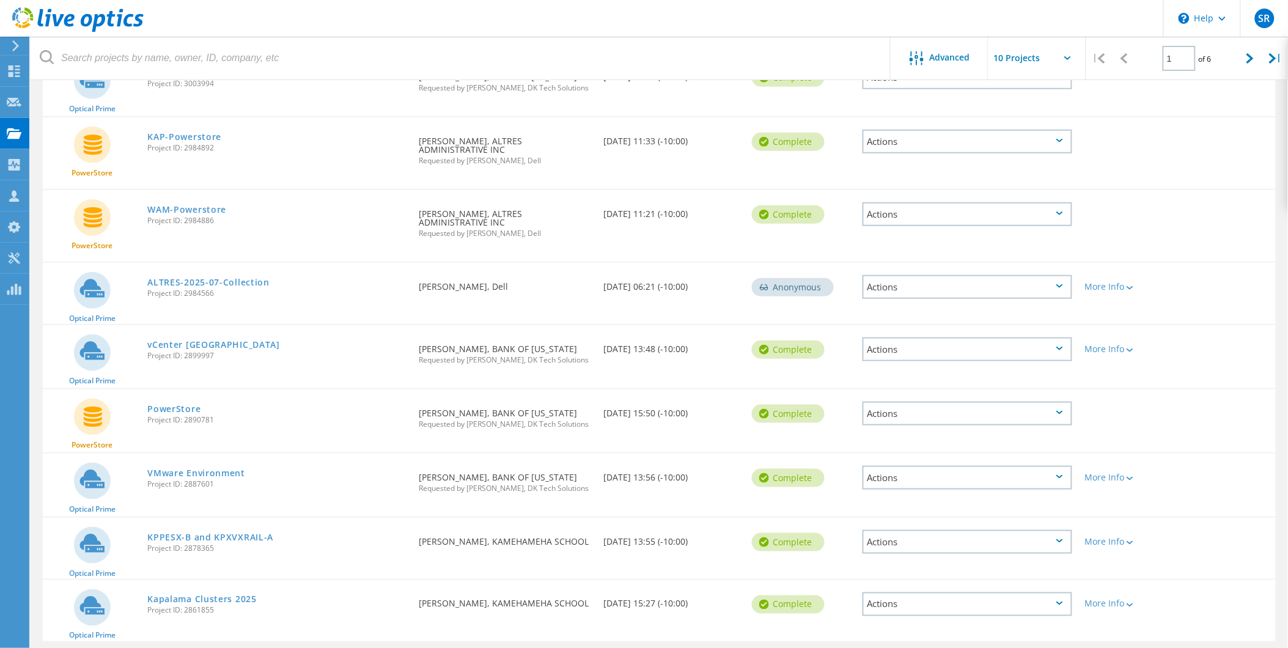
scroll to position [254, 0]
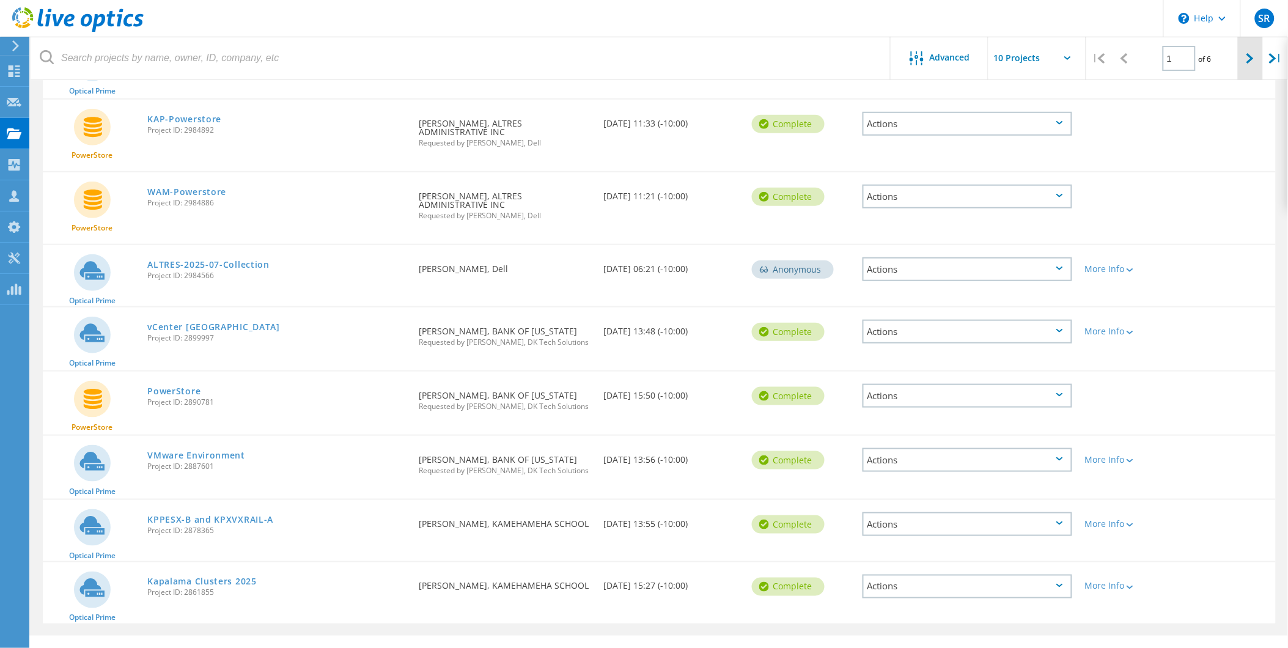
click at [1241, 61] on div at bounding box center [1250, 58] width 25 height 43
type input "2"
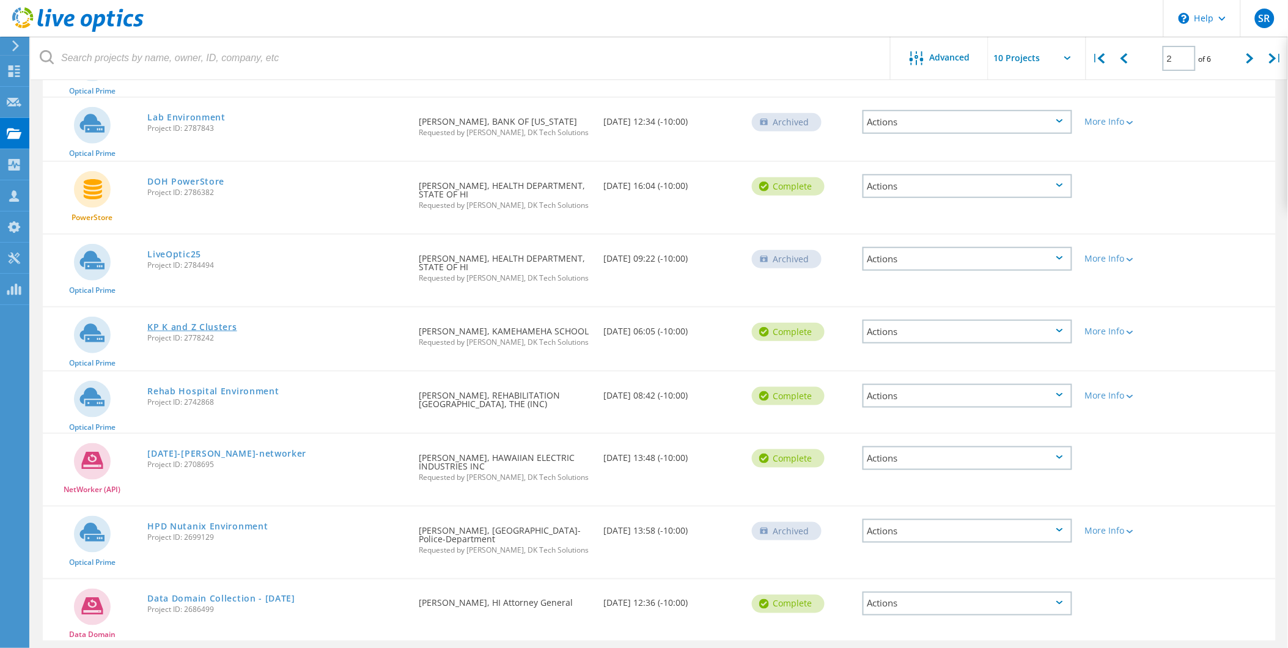
click at [220, 325] on link "KP K and Z Clusters" at bounding box center [191, 327] width 89 height 9
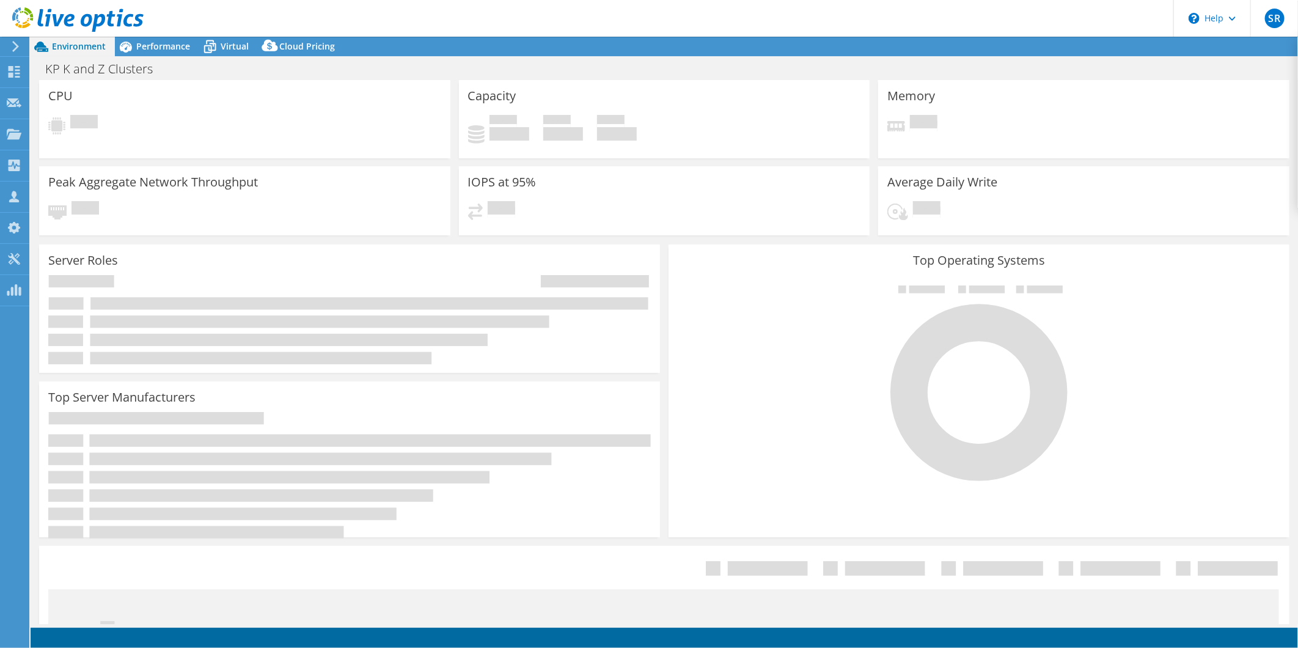
select select "USWest"
select select "USD"
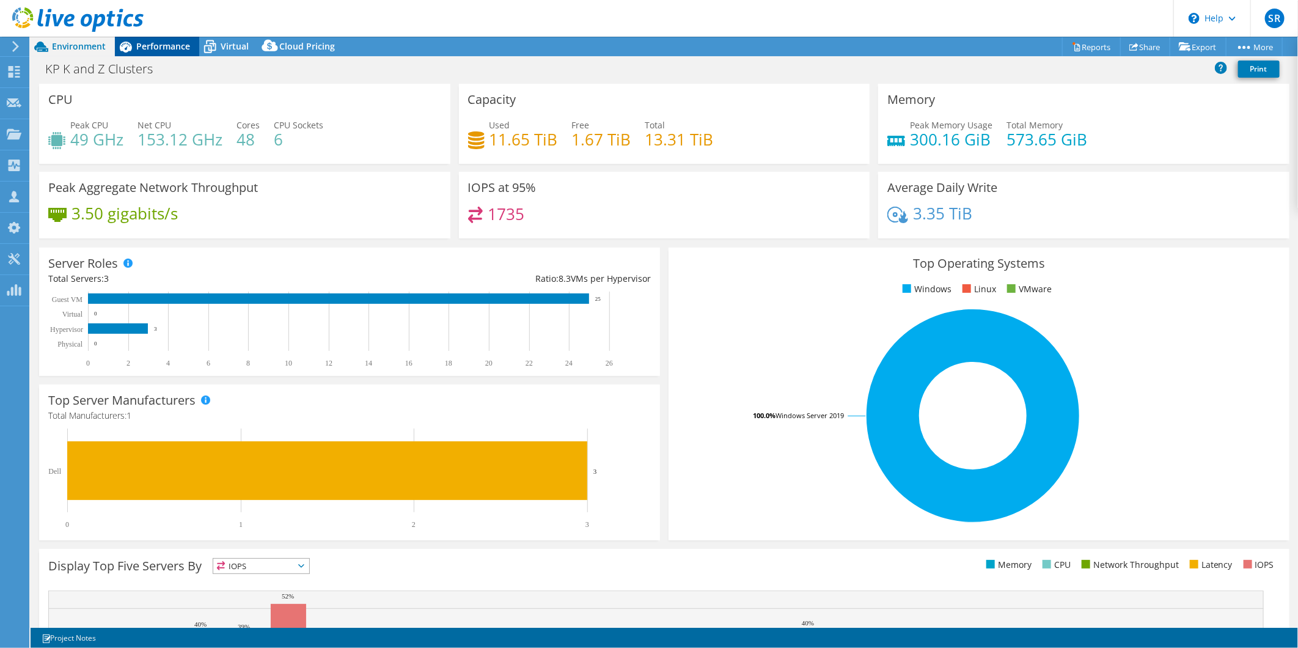
click at [166, 48] on span "Performance" at bounding box center [163, 46] width 54 height 12
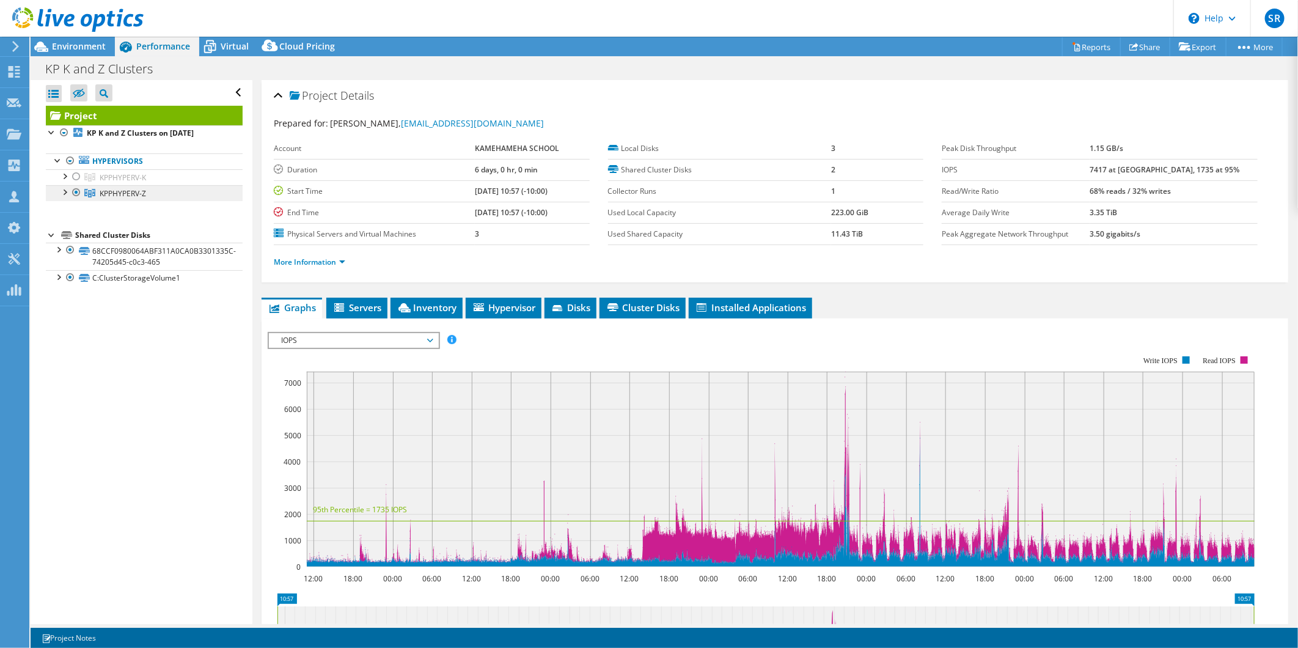
click at [121, 193] on span "KPPHYPERV-Z" at bounding box center [123, 193] width 46 height 10
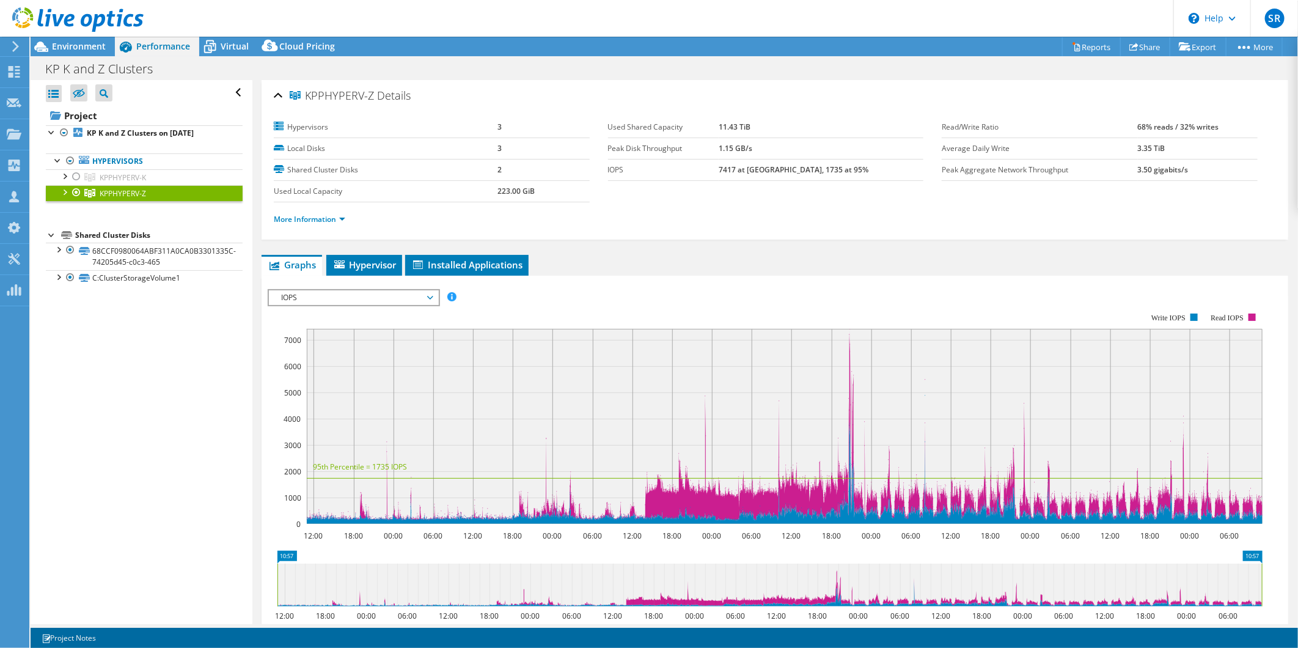
click at [62, 194] on div at bounding box center [64, 191] width 12 height 12
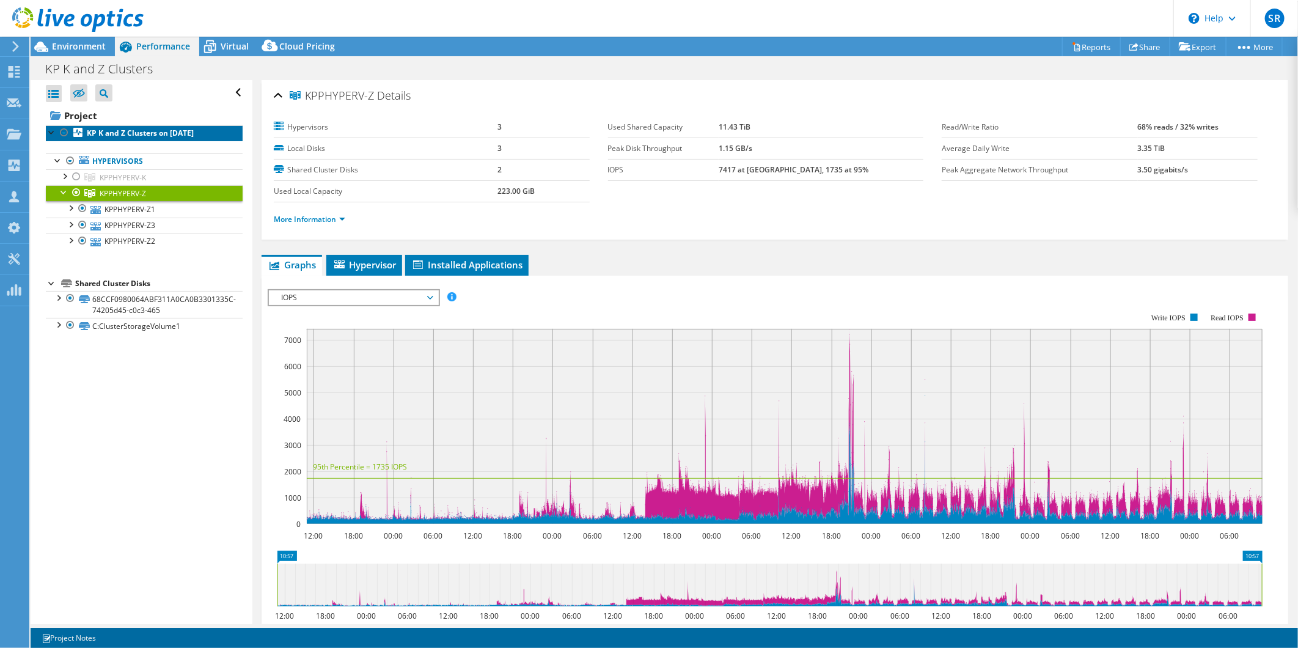
click at [131, 136] on b "KP K and Z Clusters on [DATE]" at bounding box center [140, 133] width 107 height 10
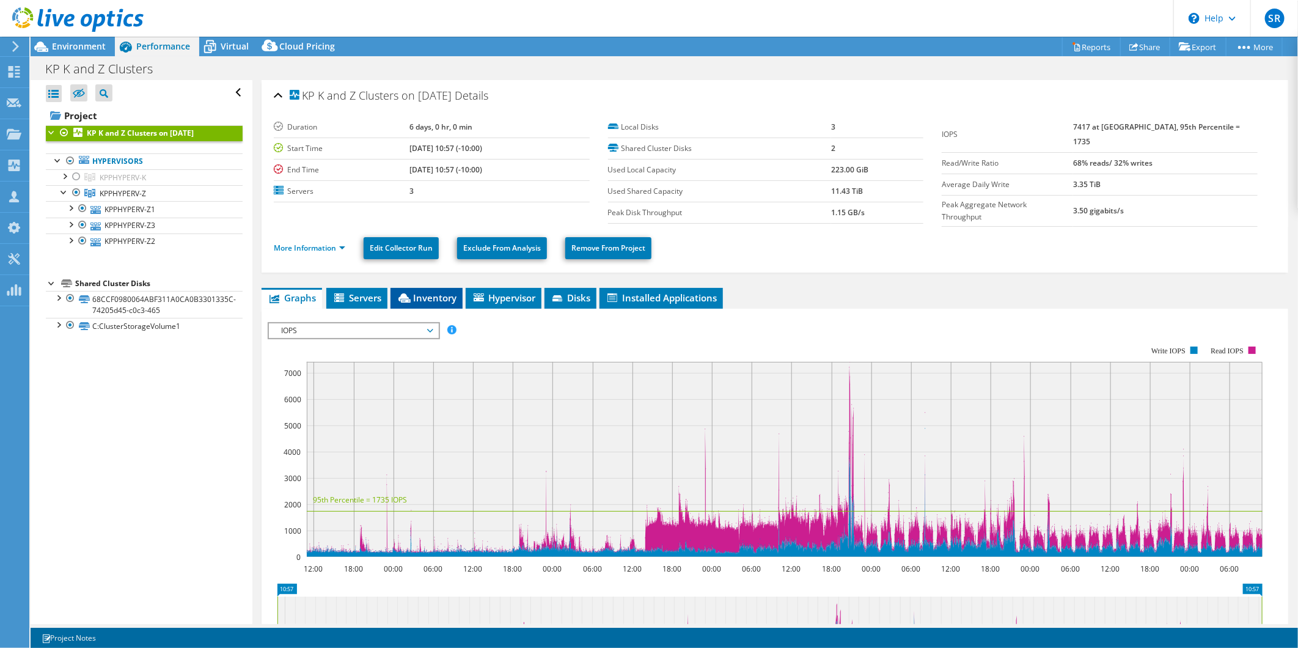
click at [435, 292] on span "Inventory" at bounding box center [427, 298] width 60 height 12
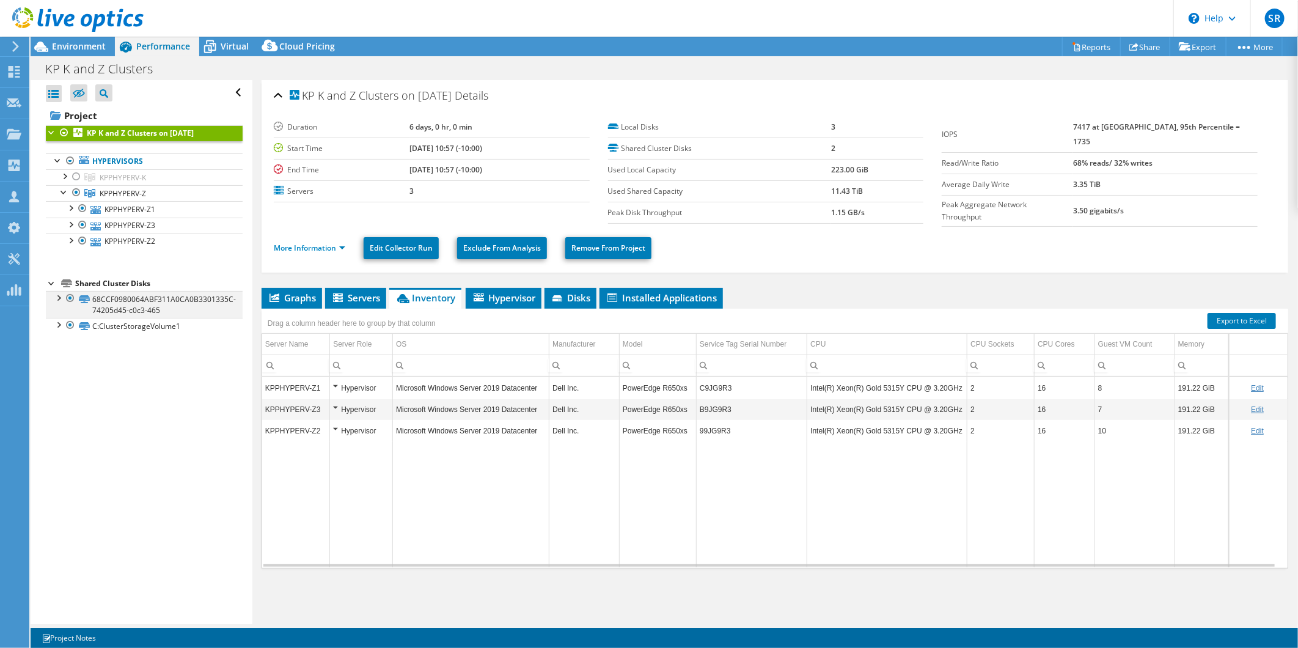
click at [58, 296] on div at bounding box center [58, 297] width 12 height 12
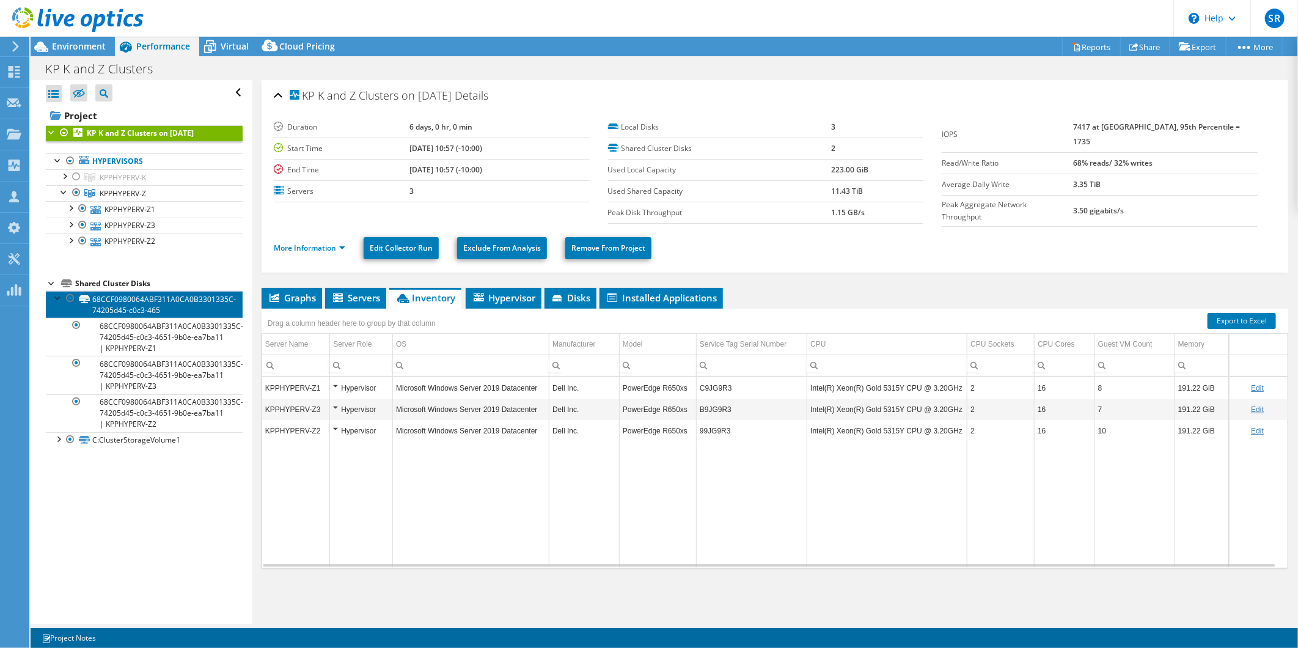
click at [137, 306] on link "68CCF0980064ABF311A0CA0B3301335C-74205d45-c0c3-465" at bounding box center [144, 304] width 197 height 27
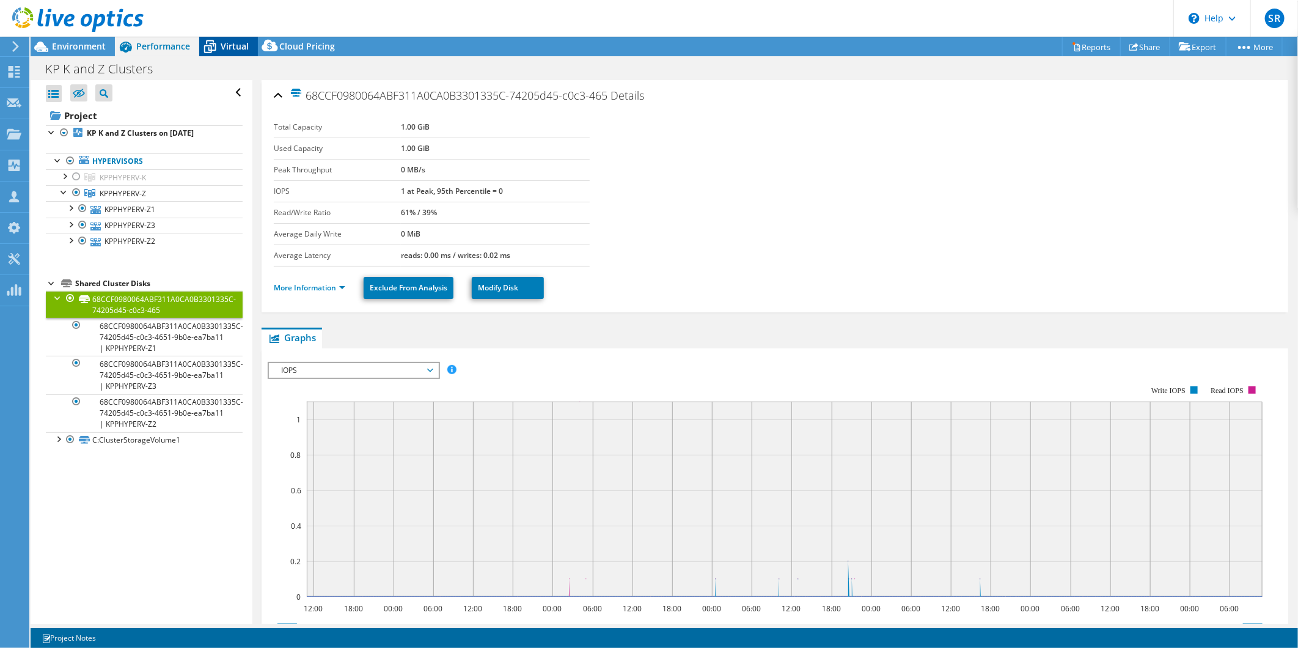
click at [232, 47] on span "Virtual" at bounding box center [235, 46] width 28 height 12
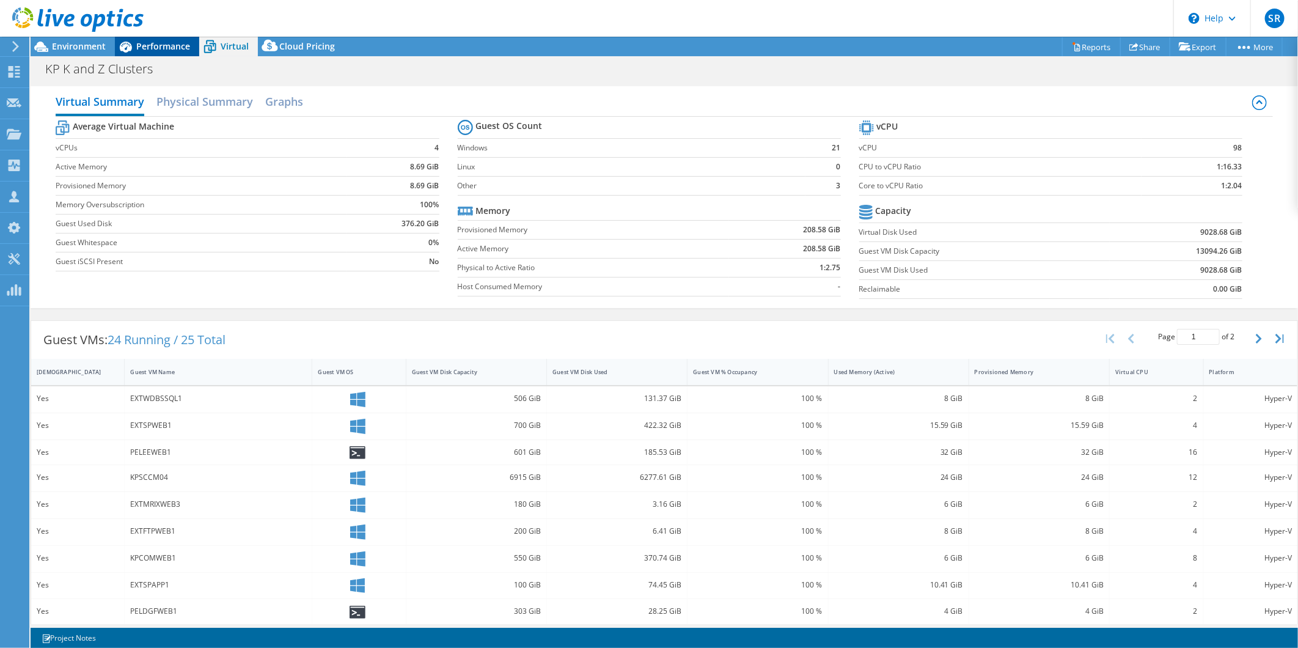
click at [169, 45] on span "Performance" at bounding box center [163, 46] width 54 height 12
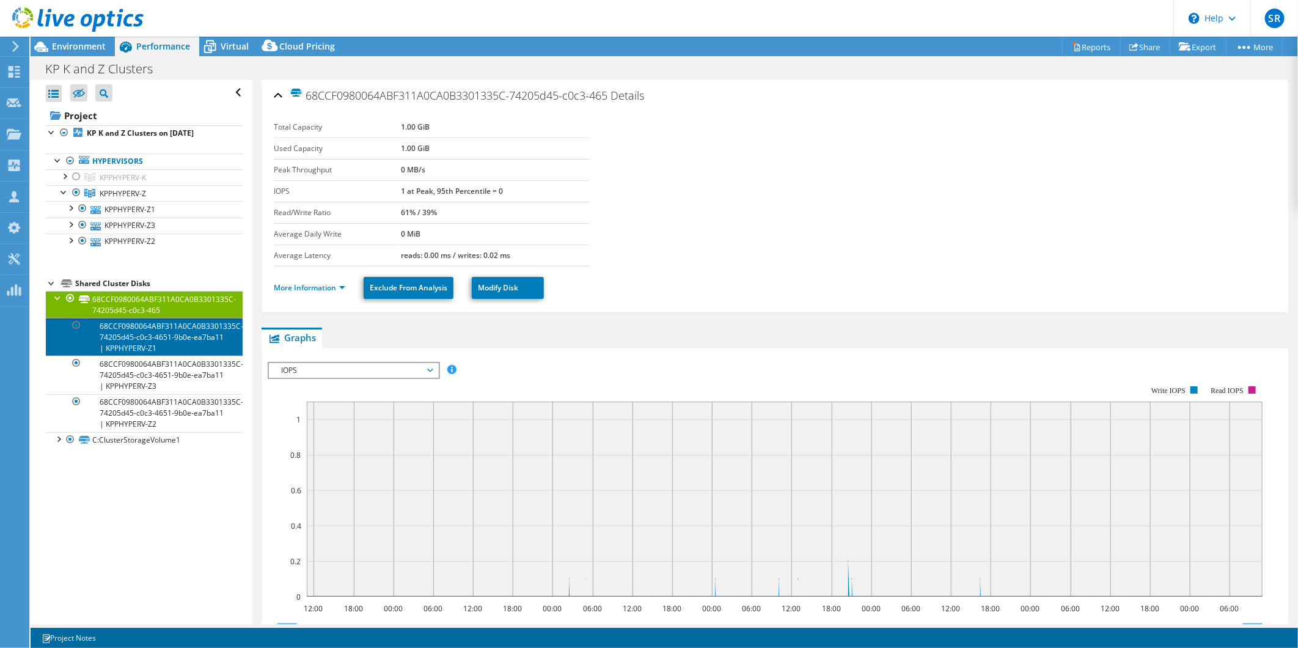
click at [119, 340] on link "68CCF0980064ABF311A0CA0B3301335C-74205d45-c0c3-4651-9b0e-ea7ba11 | KPPHYPERV-Z1" at bounding box center [144, 337] width 197 height 38
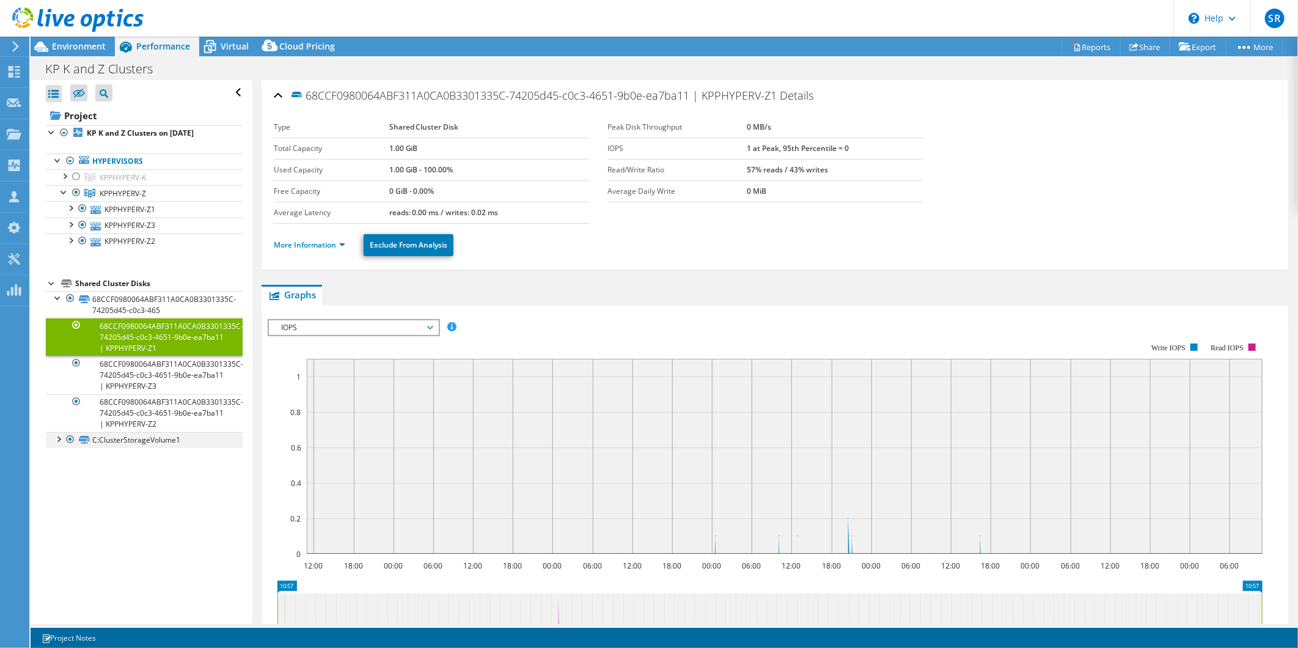
click at [59, 438] on div at bounding box center [58, 438] width 12 height 12
click at [62, 173] on div at bounding box center [64, 175] width 12 height 12
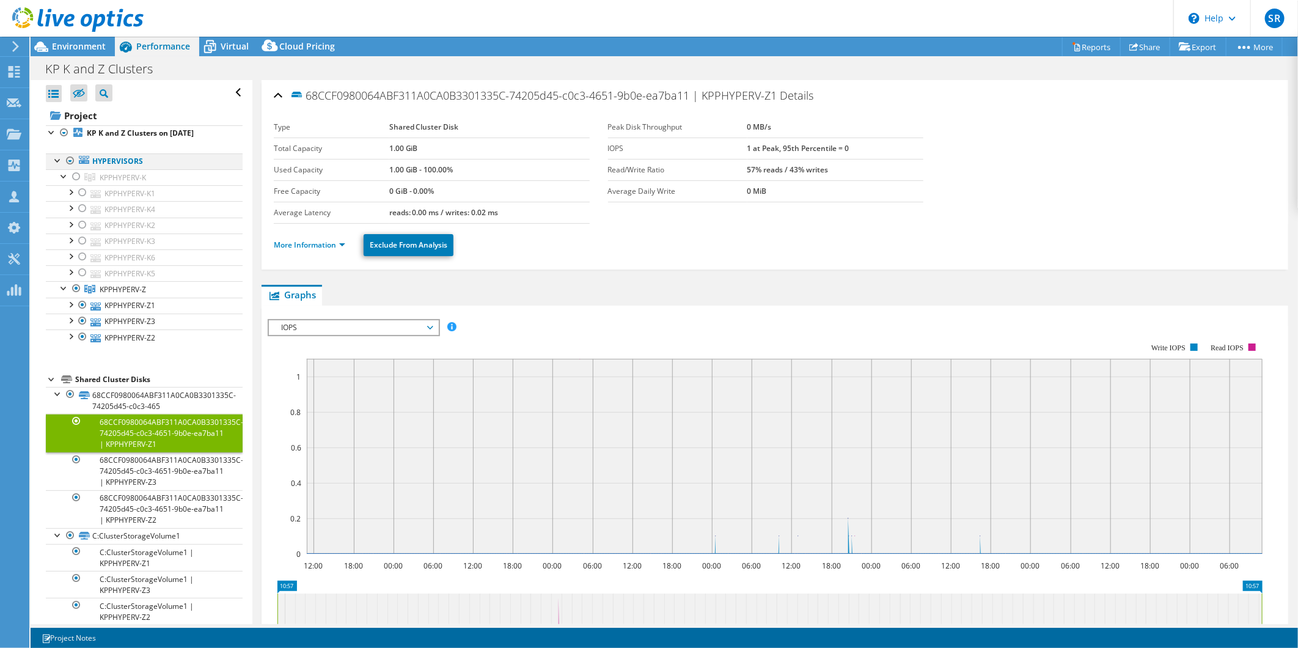
click at [72, 161] on div at bounding box center [70, 160] width 12 height 15
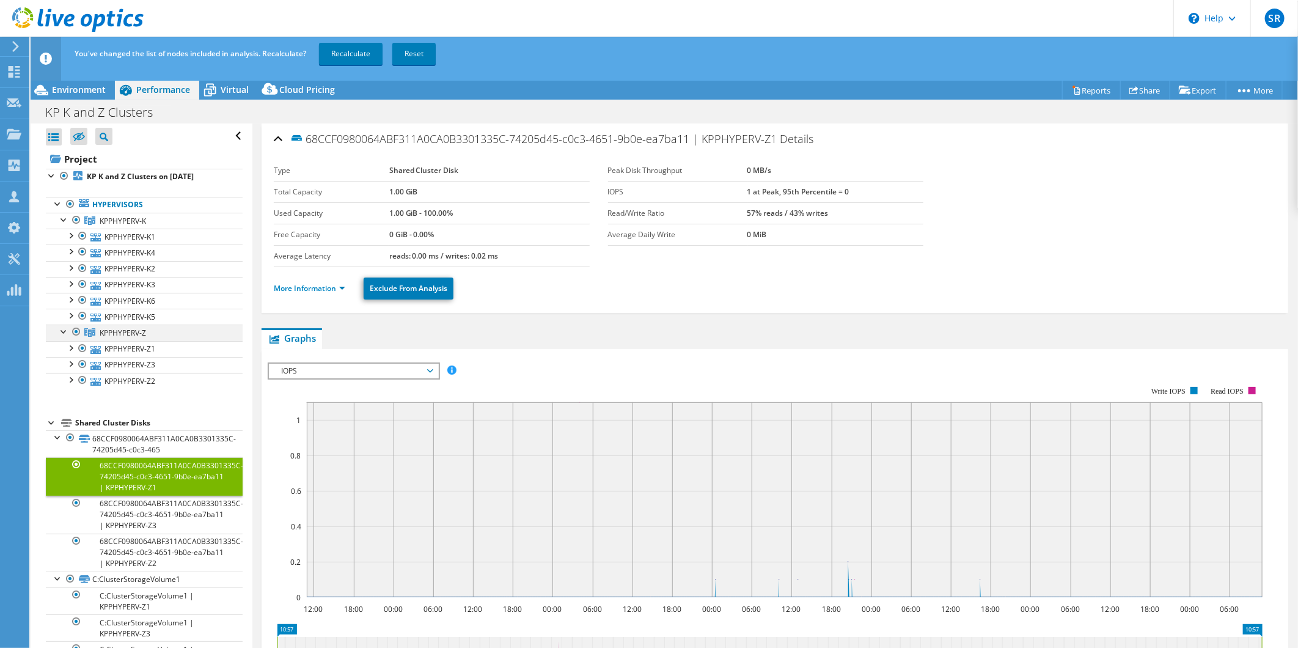
click at [76, 332] on div at bounding box center [76, 332] width 12 height 15
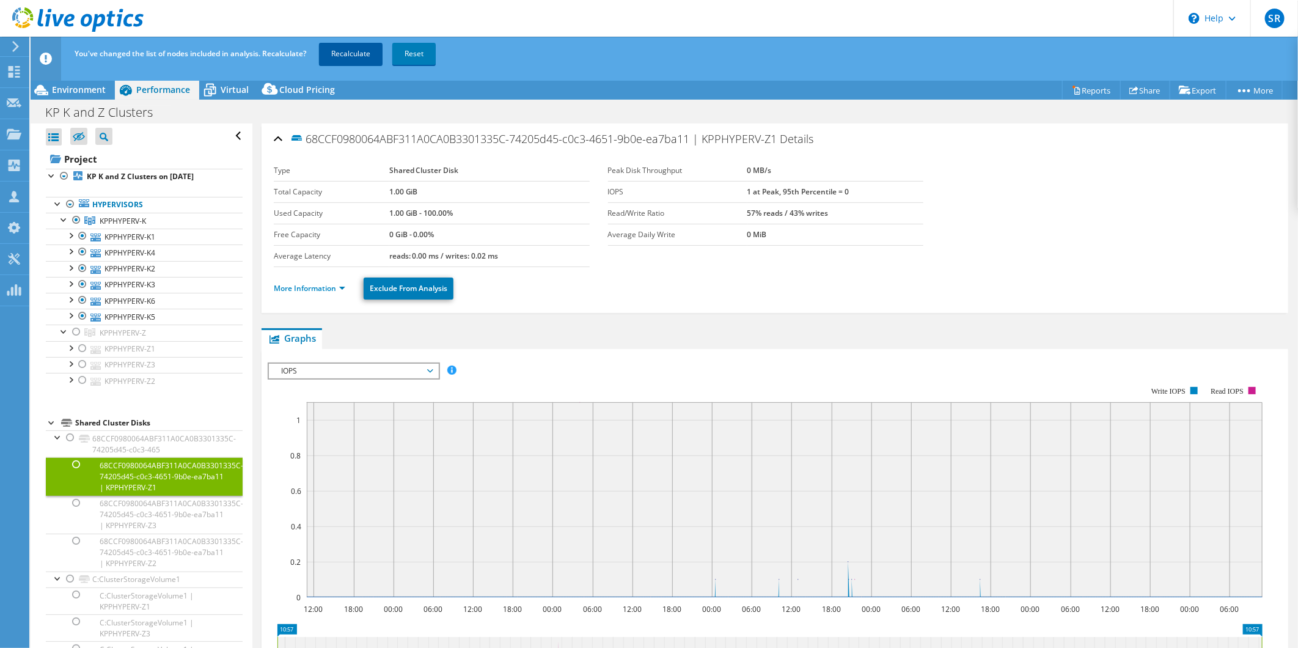
click at [350, 57] on link "Recalculate" at bounding box center [351, 54] width 64 height 22
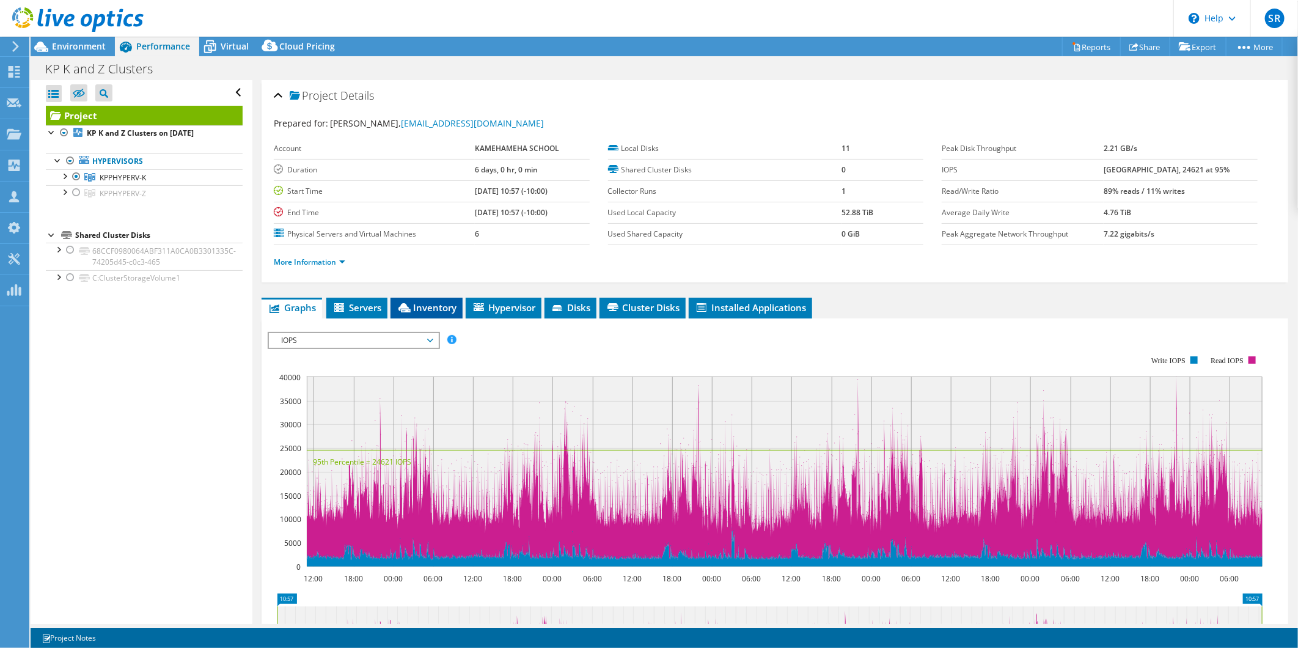
click at [437, 306] on span "Inventory" at bounding box center [427, 307] width 60 height 12
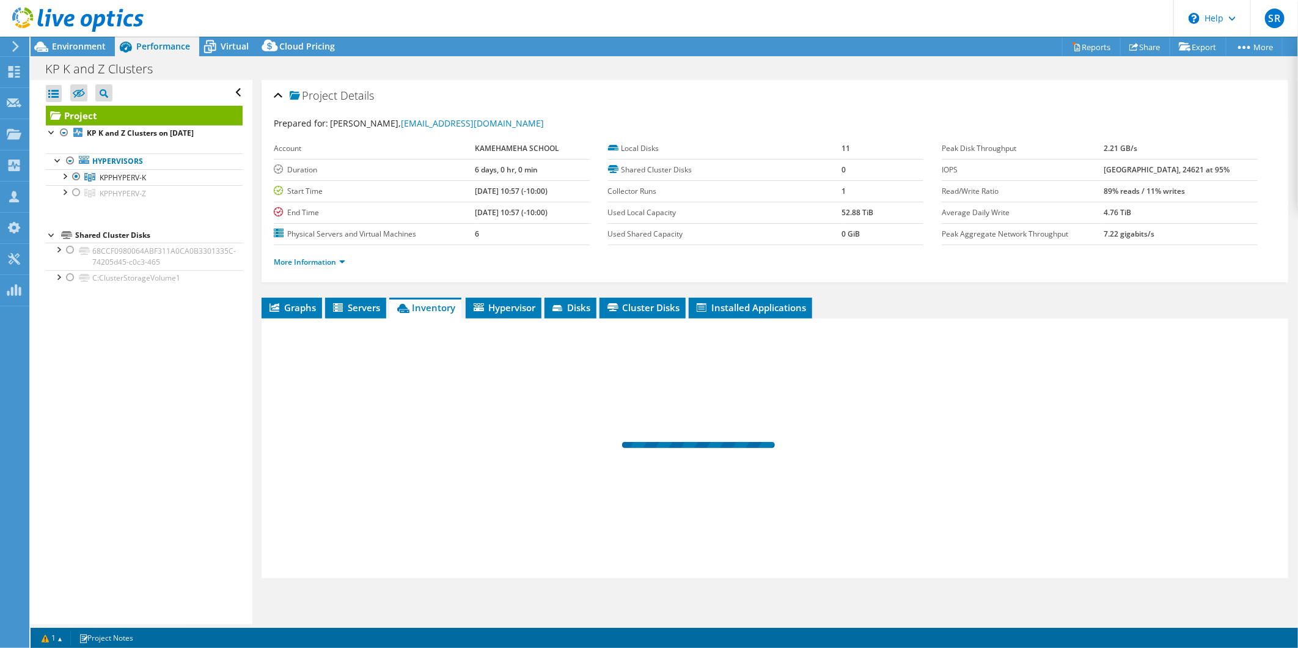
click at [437, 306] on span "Inventory" at bounding box center [425, 307] width 60 height 12
